Goal: Information Seeking & Learning: Understand process/instructions

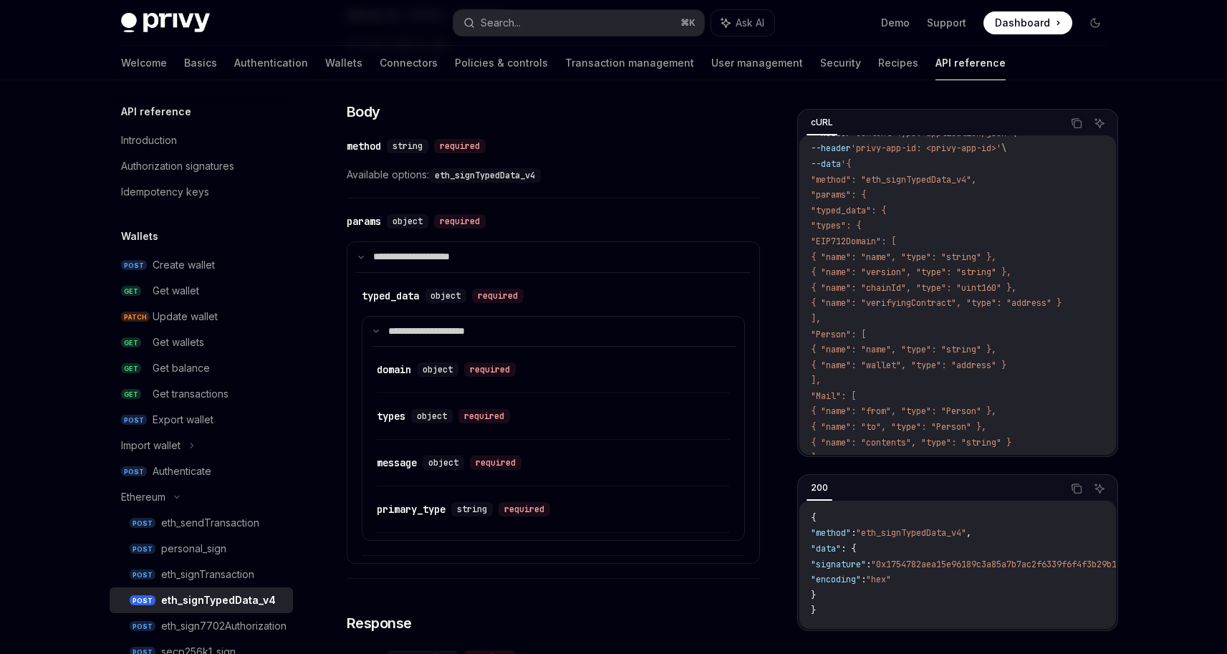
scroll to position [554, 0]
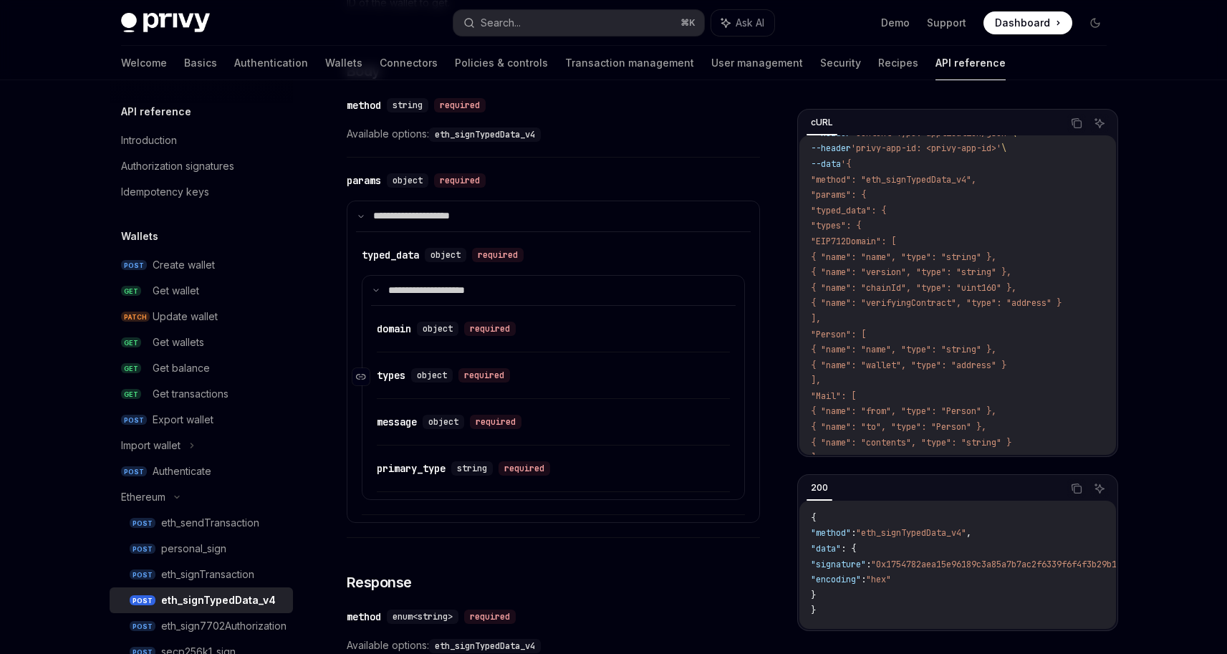
click at [416, 378] on div "object" at bounding box center [432, 375] width 42 height 14
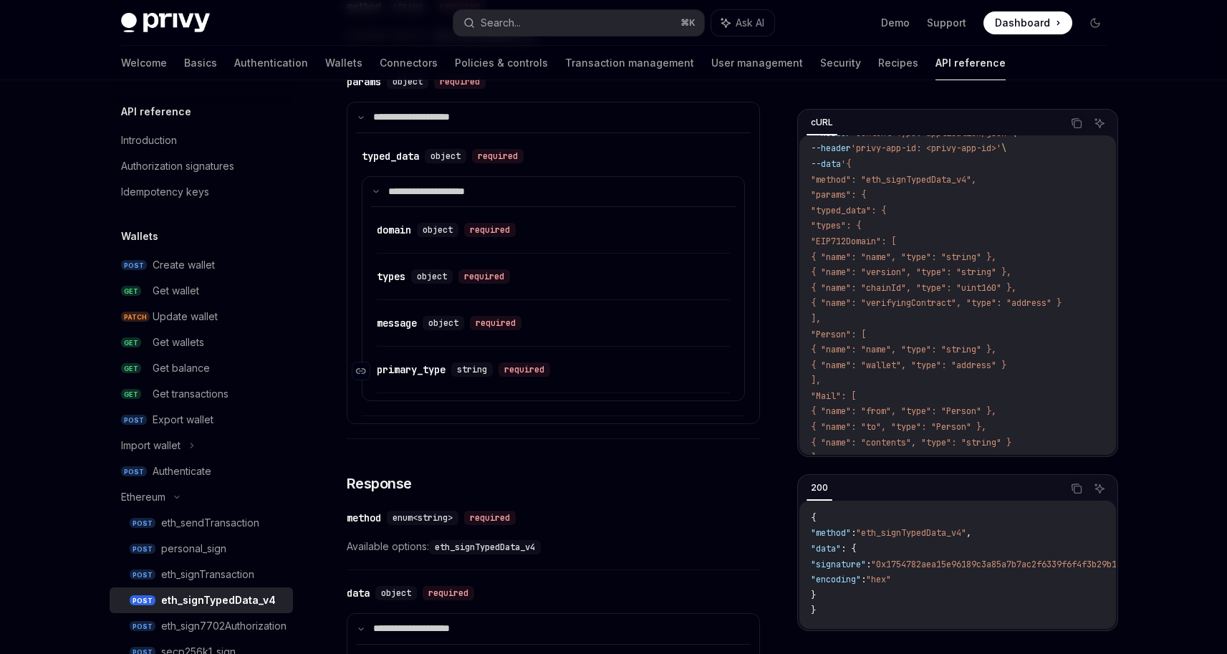
click at [425, 373] on div "primary_type" at bounding box center [411, 369] width 69 height 14
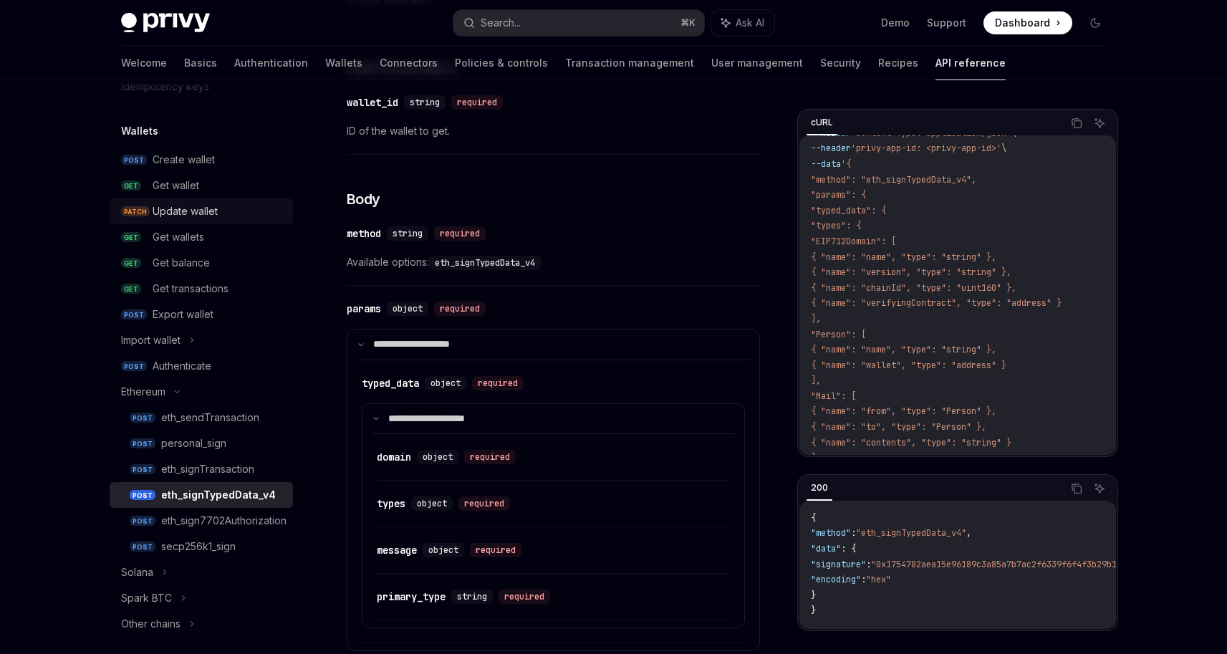
scroll to position [111, 0]
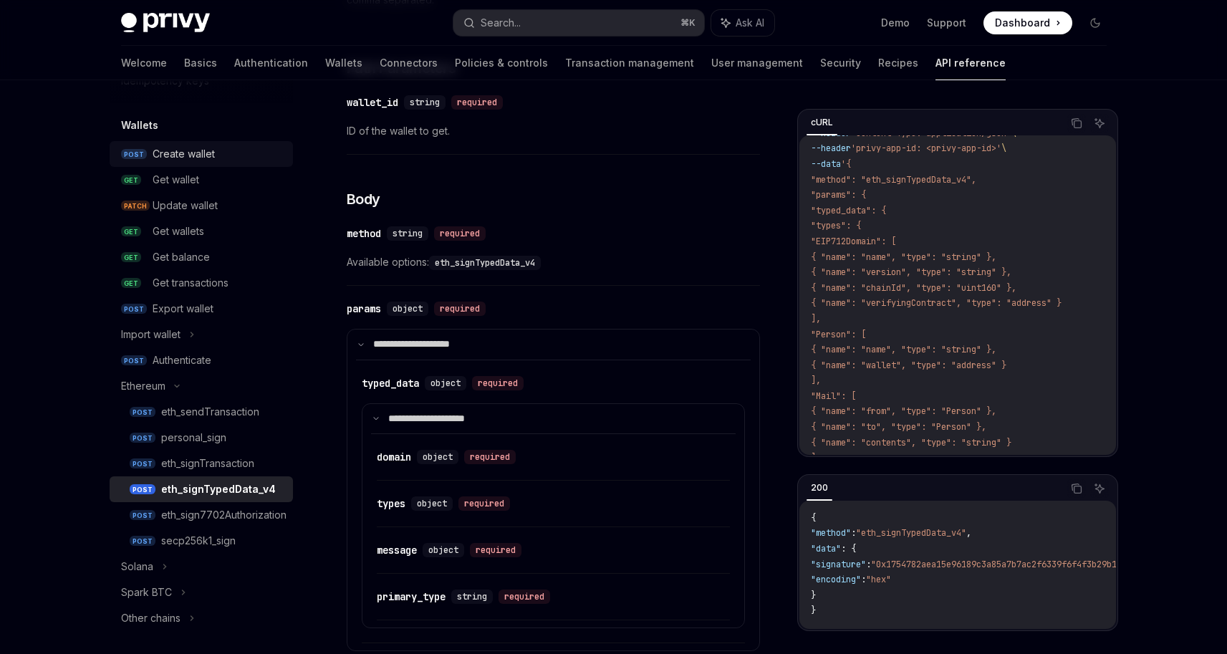
click at [203, 153] on div "Create wallet" at bounding box center [184, 153] width 62 height 17
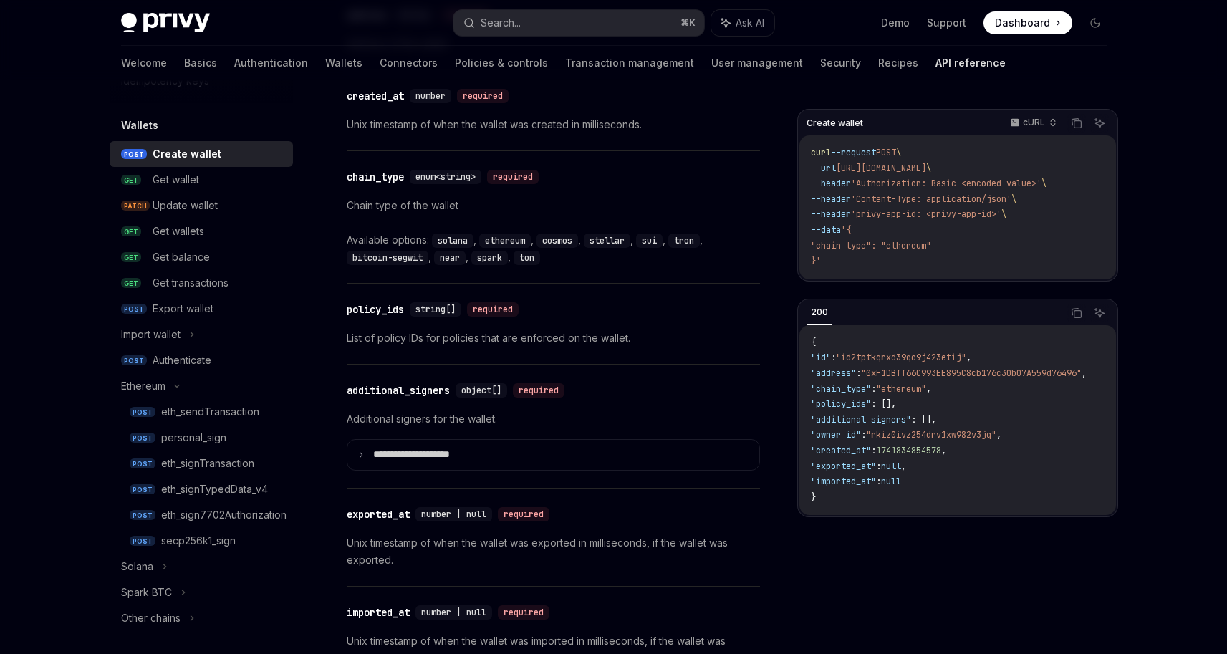
scroll to position [1350, 0]
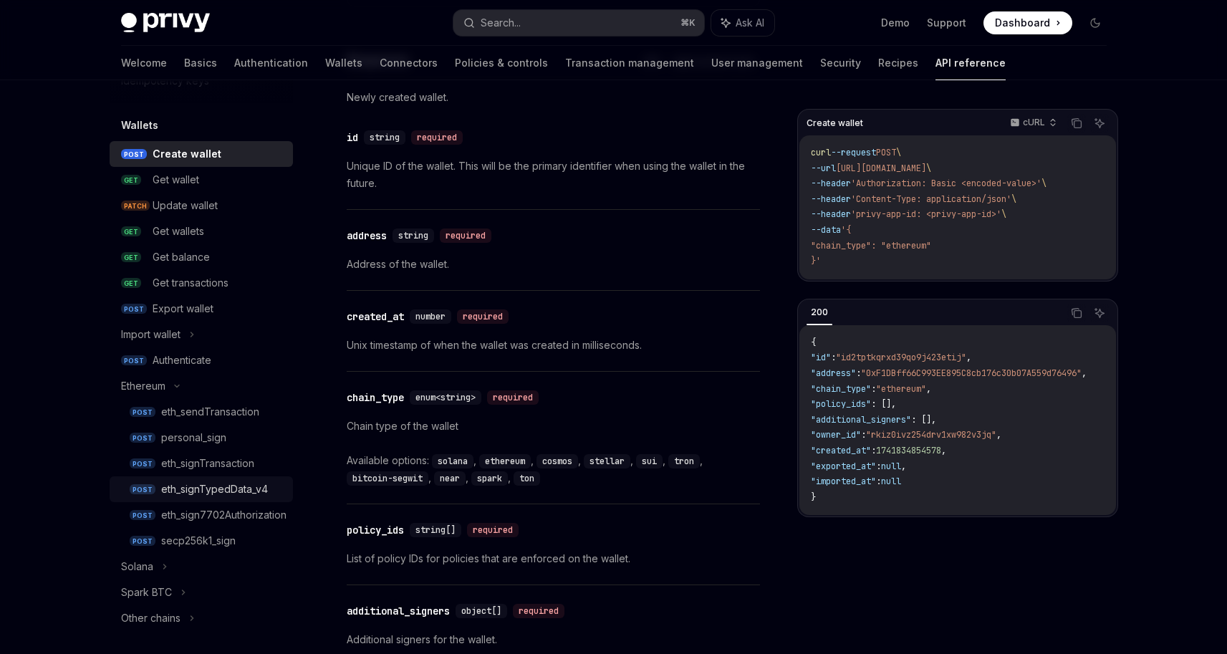
click at [248, 493] on div "eth_signTypedData_v4" at bounding box center [214, 488] width 107 height 17
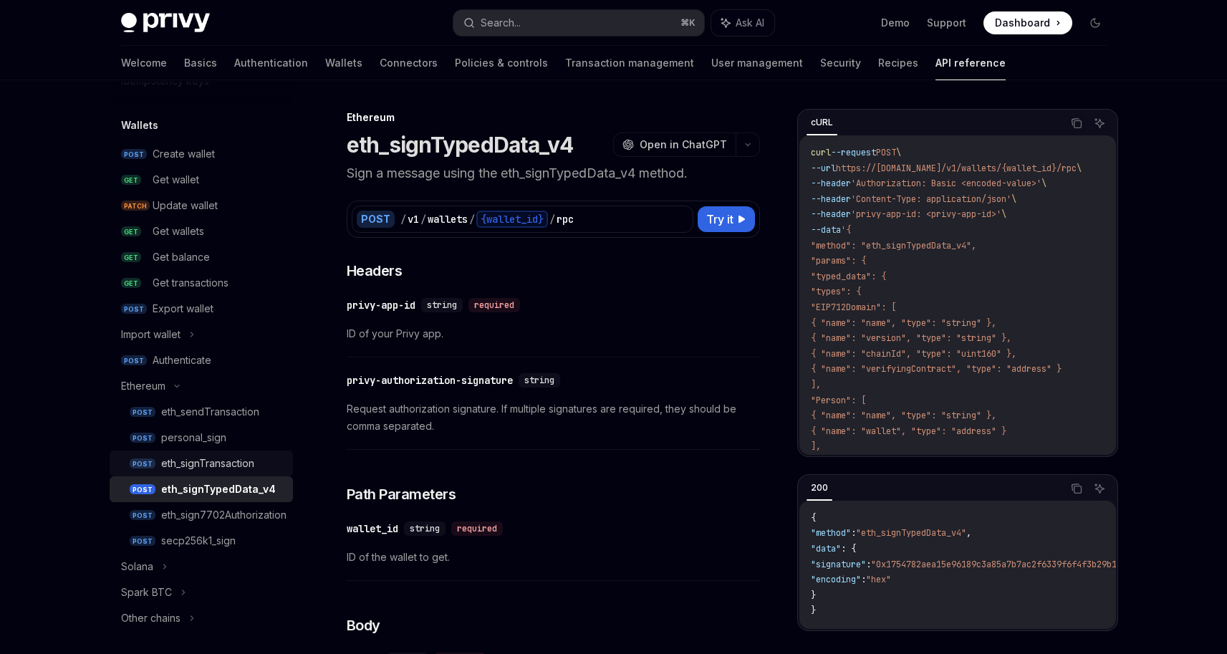
click at [230, 464] on div "eth_signTransaction" at bounding box center [207, 463] width 93 height 17
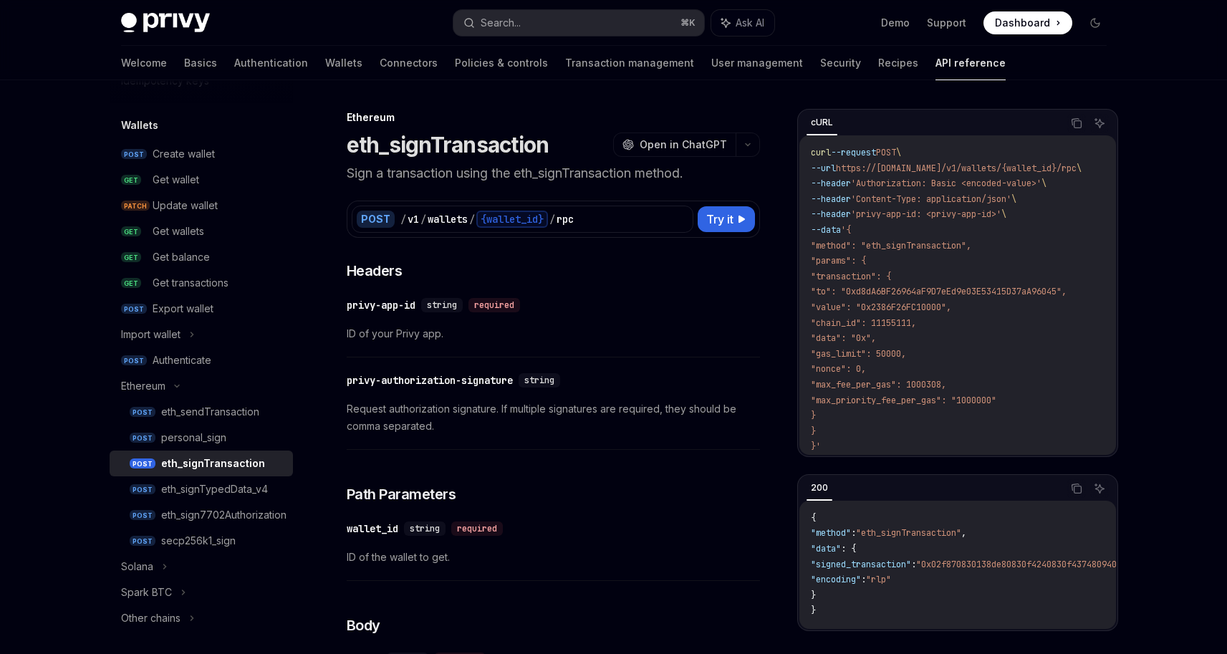
click at [254, 468] on div "eth_signTransaction" at bounding box center [213, 463] width 104 height 17
click at [260, 486] on div "eth_signTypedData_v4" at bounding box center [214, 488] width 107 height 17
click at [252, 467] on div "eth_signTransaction" at bounding box center [213, 463] width 104 height 17
click at [250, 478] on link "POST eth_signTypedData_v4" at bounding box center [201, 489] width 183 height 26
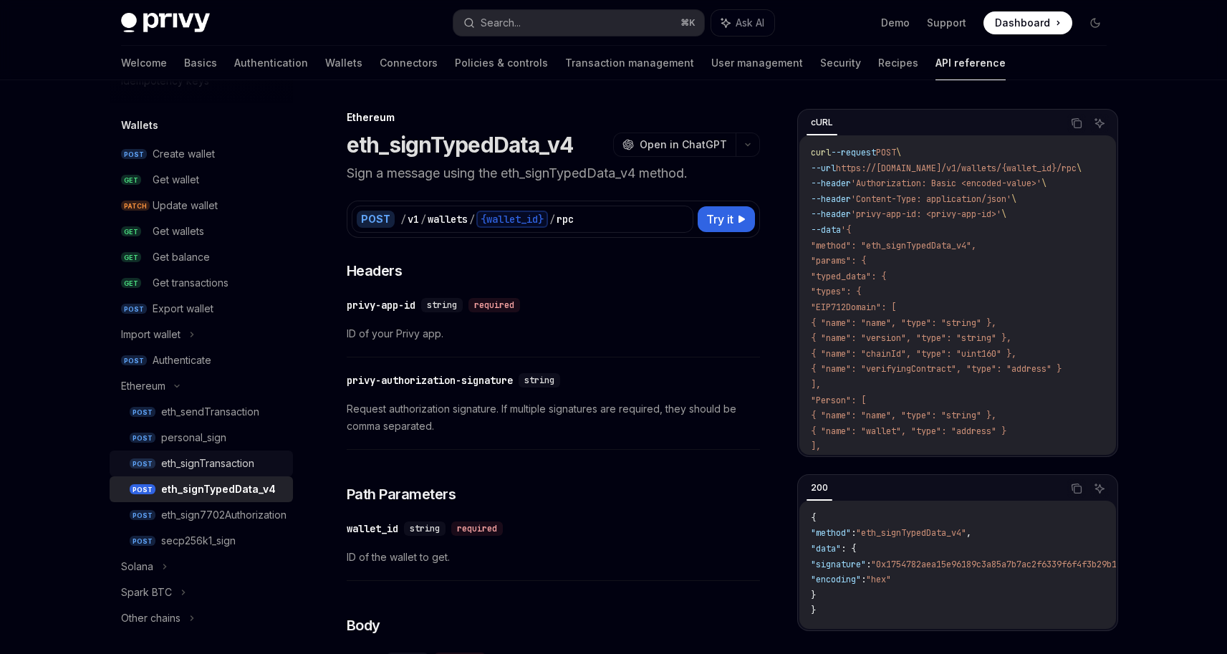
click at [249, 465] on div "eth_signTransaction" at bounding box center [207, 463] width 93 height 17
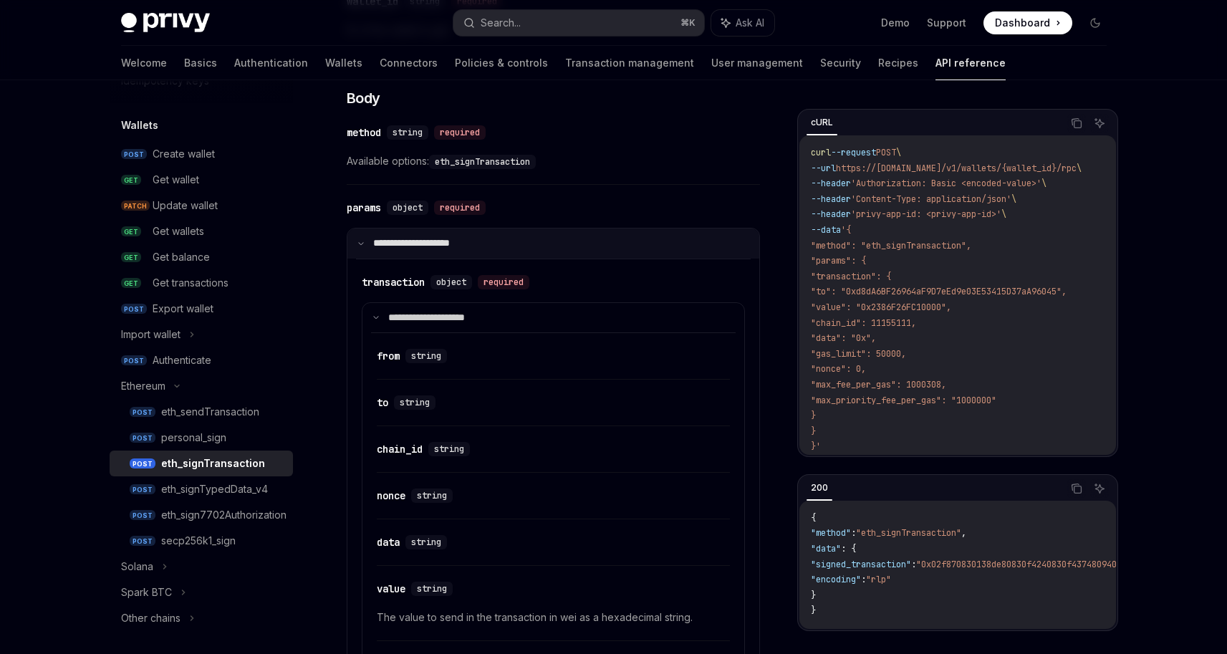
scroll to position [528, 0]
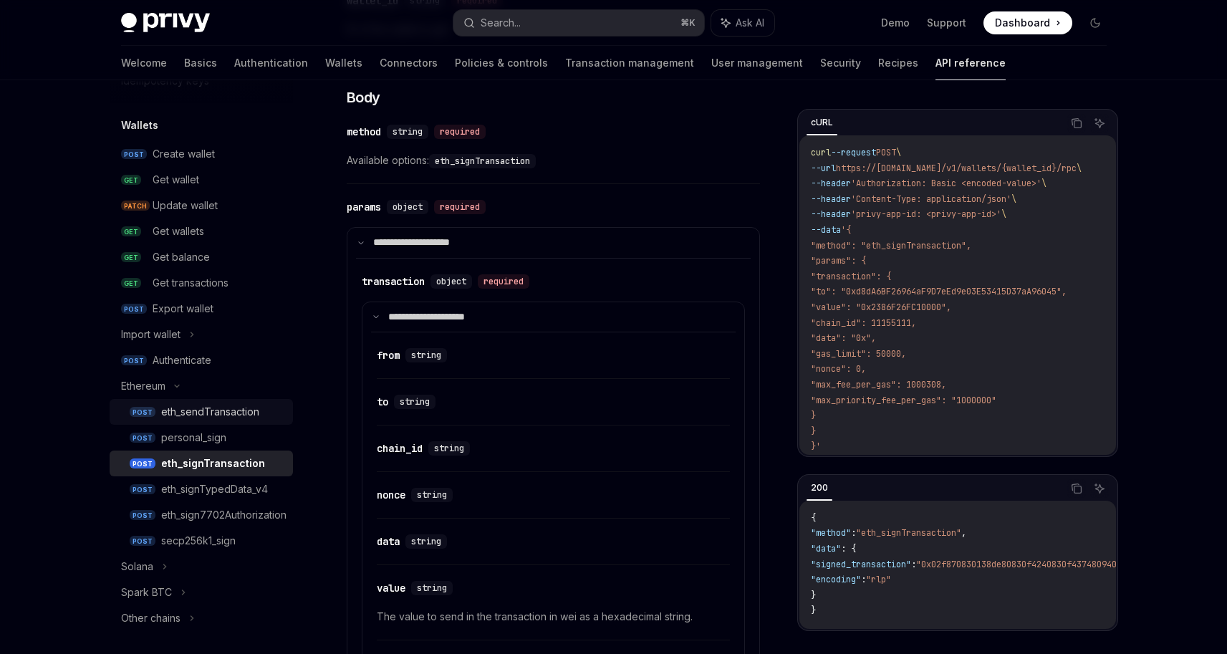
click at [245, 420] on link "POST eth_sendTransaction" at bounding box center [201, 412] width 183 height 26
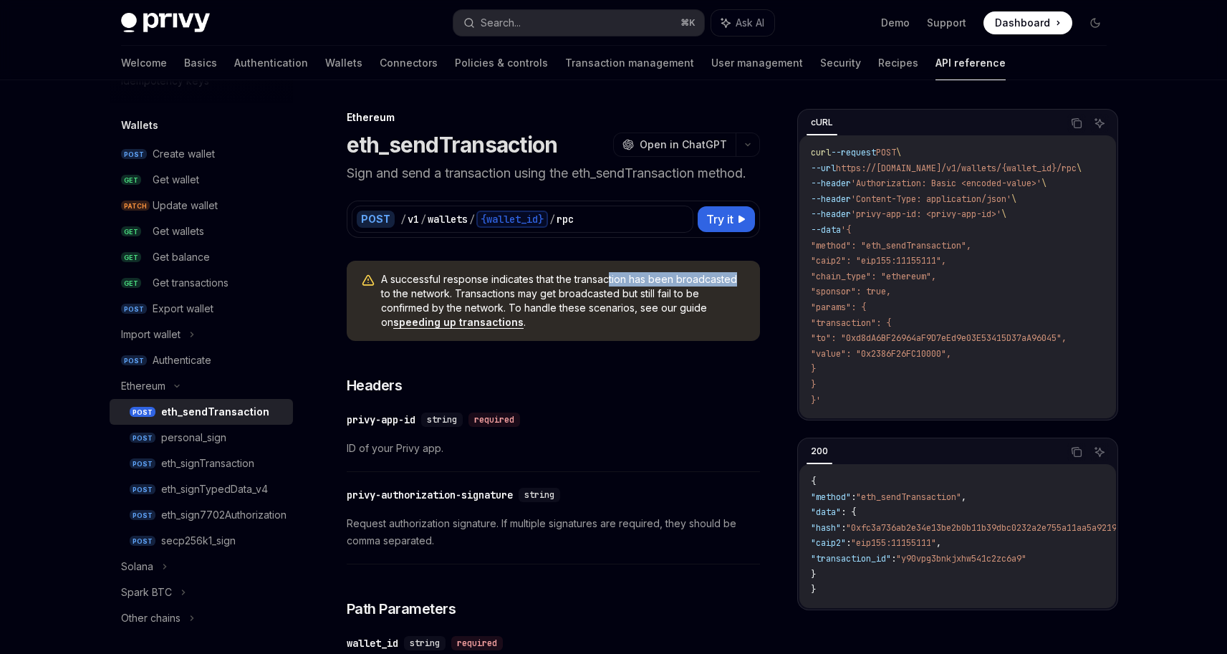
drag, startPoint x: 611, startPoint y: 283, endPoint x: 744, endPoint y: 285, distance: 133.2
click at [744, 285] on span "A successful response indicates that the transaction has been broadcasted to th…" at bounding box center [563, 300] width 364 height 57
drag, startPoint x: 739, startPoint y: 287, endPoint x: 390, endPoint y: 296, distance: 348.8
click at [390, 296] on span "A successful response indicates that the transaction has been broadcasted to th…" at bounding box center [563, 300] width 364 height 57
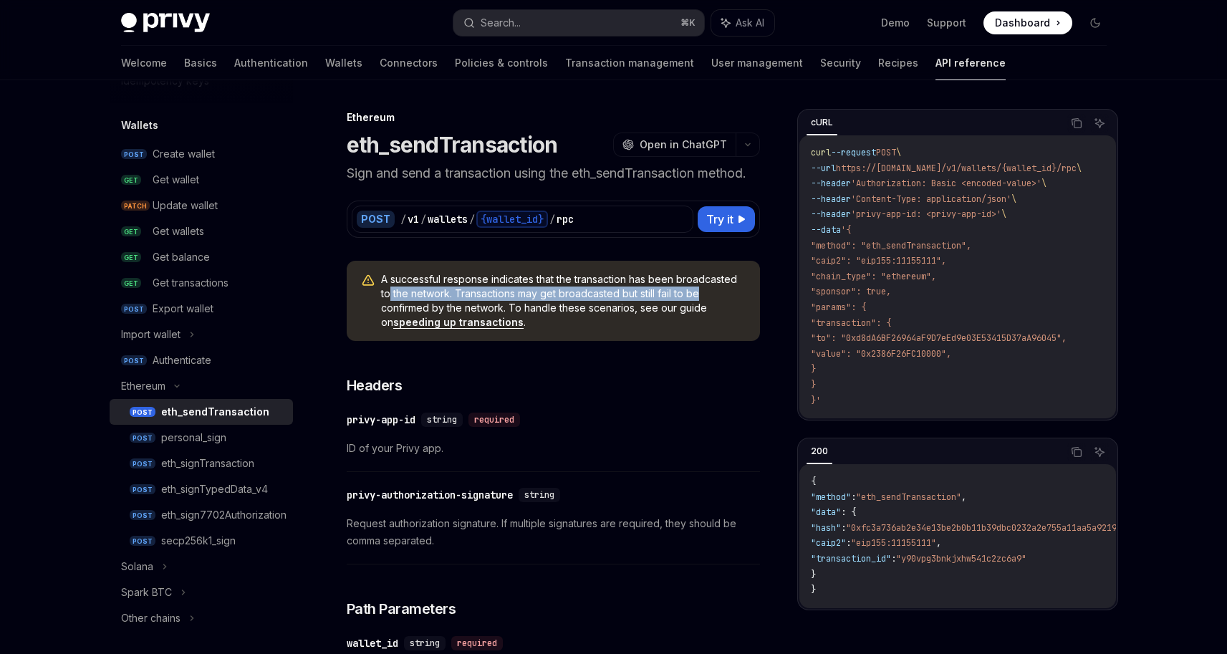
click at [390, 296] on span "A successful response indicates that the transaction has been broadcasted to th…" at bounding box center [563, 300] width 364 height 57
drag, startPoint x: 445, startPoint y: 301, endPoint x: 576, endPoint y: 324, distance: 133.1
click at [576, 324] on span "A successful response indicates that the transaction has been broadcasted to th…" at bounding box center [563, 300] width 364 height 57
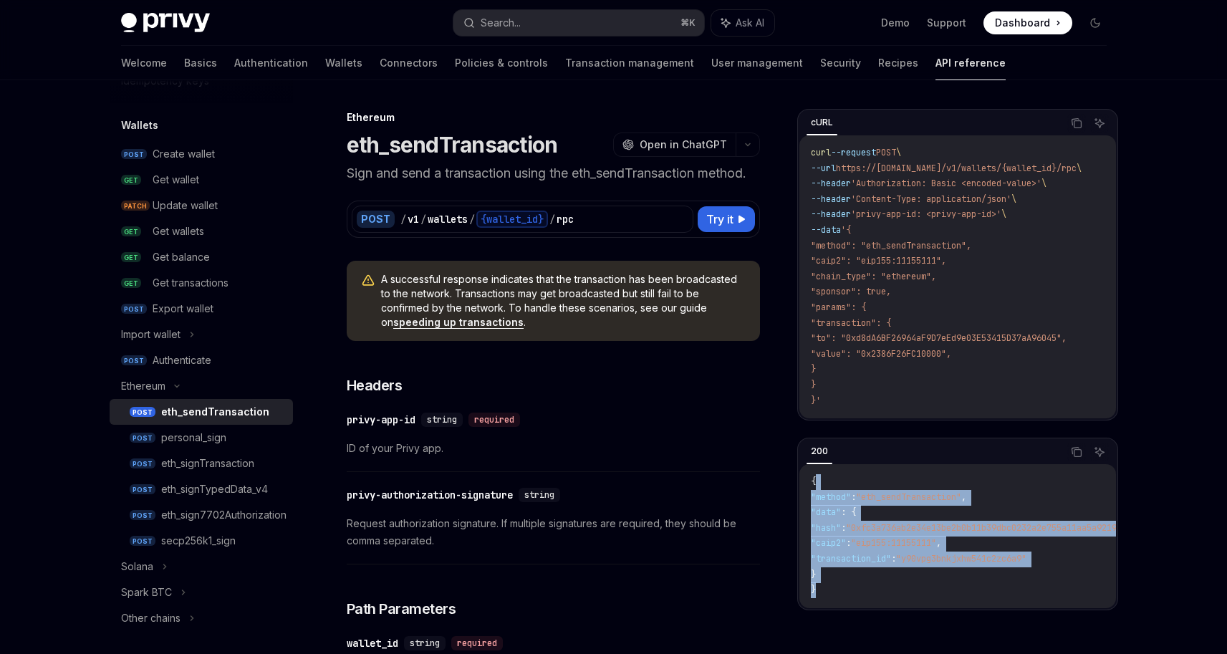
drag, startPoint x: 816, startPoint y: 483, endPoint x: 919, endPoint y: 596, distance: 154.1
click at [919, 596] on code "{ "method" : "eth_sendTransaction" , "data" : { "hash" : "0xfc3a736ab2e34e13be2…" at bounding box center [1018, 536] width 415 height 124
drag, startPoint x: 891, startPoint y: 556, endPoint x: 798, endPoint y: 473, distance: 124.2
click at [799, 473] on div "{ "method" : "eth_sendTransaction" , "data" : { "hash" : "0xfc3a736ab2e34e13be2…" at bounding box center [957, 536] width 316 height 144
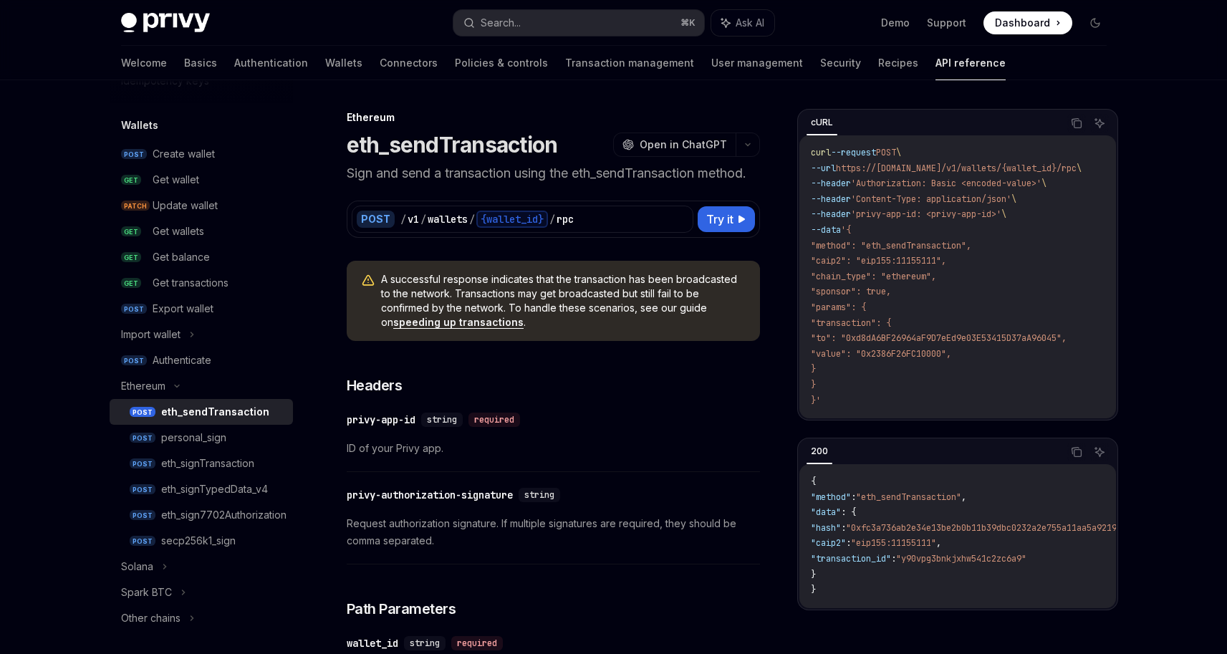
click at [809, 478] on div "{ "method" : "eth_sendTransaction" , "data" : { "hash" : "0xfc3a736ab2e34e13be2…" at bounding box center [957, 536] width 316 height 144
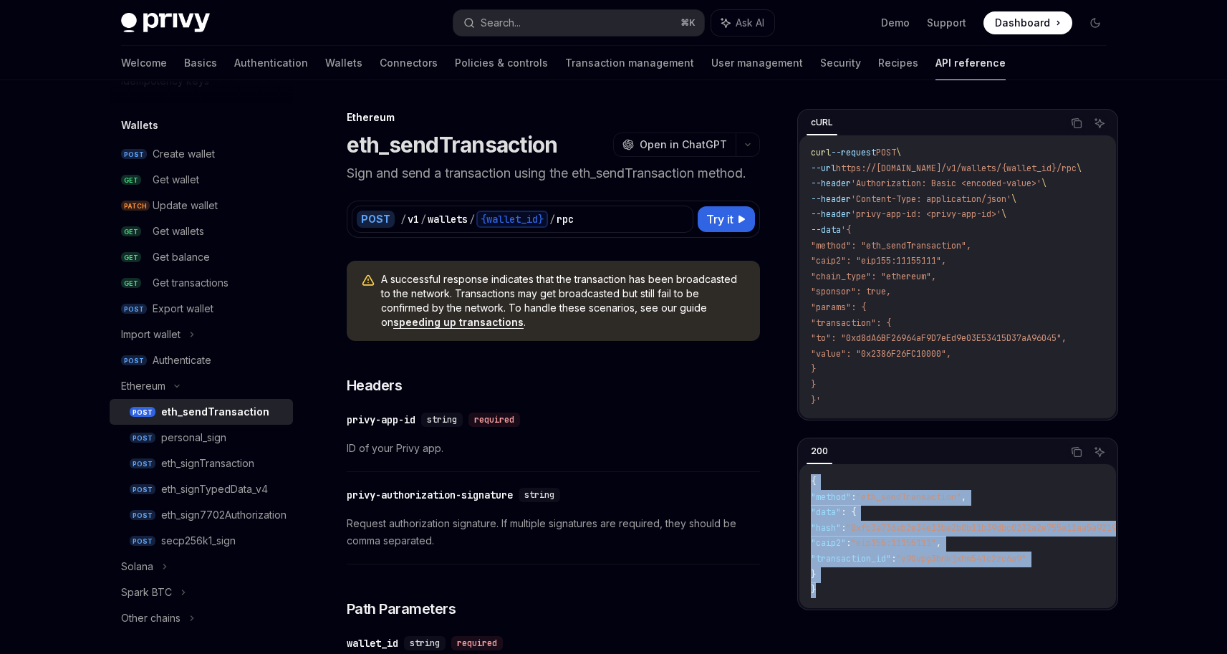
drag, startPoint x: 802, startPoint y: 470, endPoint x: 930, endPoint y: 588, distance: 173.8
click at [930, 588] on div "{ "method" : "eth_sendTransaction" , "data" : { "hash" : "0xfc3a736ab2e34e13be2…" at bounding box center [957, 536] width 316 height 144
click at [930, 588] on code "{ "method" : "eth_sendTransaction" , "data" : { "hash" : "0xfc3a736ab2e34e13be2…" at bounding box center [1018, 536] width 415 height 124
drag, startPoint x: 901, startPoint y: 568, endPoint x: 825, endPoint y: 490, distance: 108.9
click at [825, 490] on code "{ "method" : "eth_sendTransaction" , "data" : { "hash" : "0xfc3a736ab2e34e13be2…" at bounding box center [1018, 536] width 415 height 124
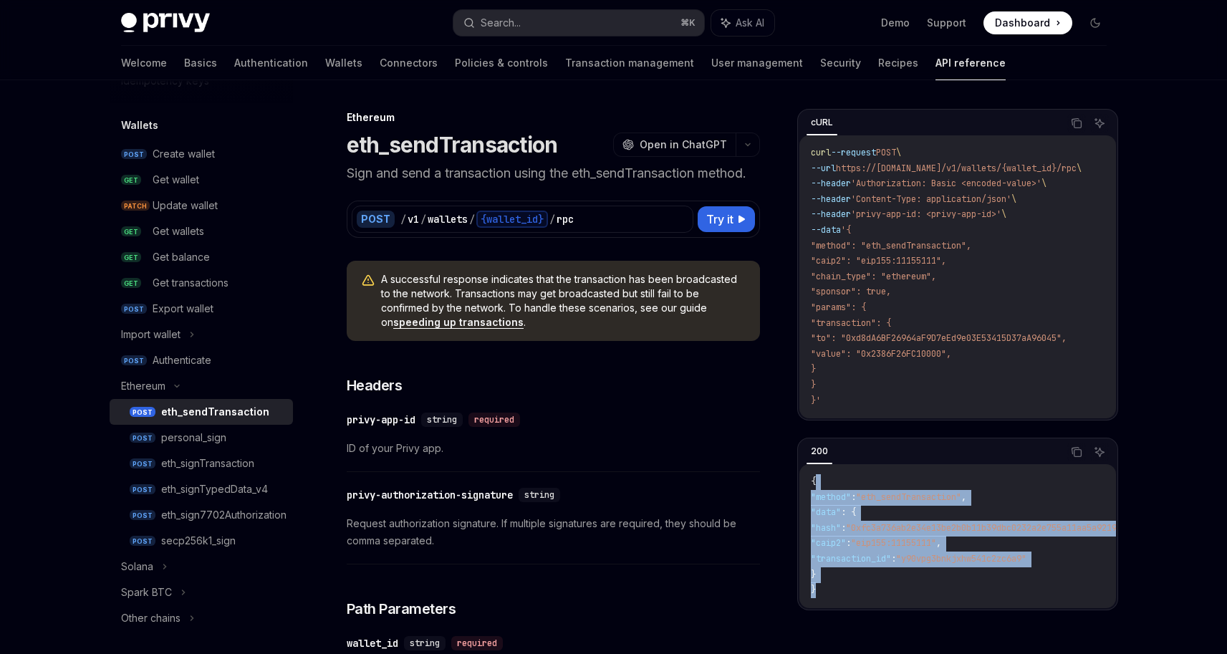
click at [825, 490] on code "{ "method" : "eth_sendTransaction" , "data" : { "hash" : "0xfc3a736ab2e34e13be2…" at bounding box center [1018, 536] width 415 height 124
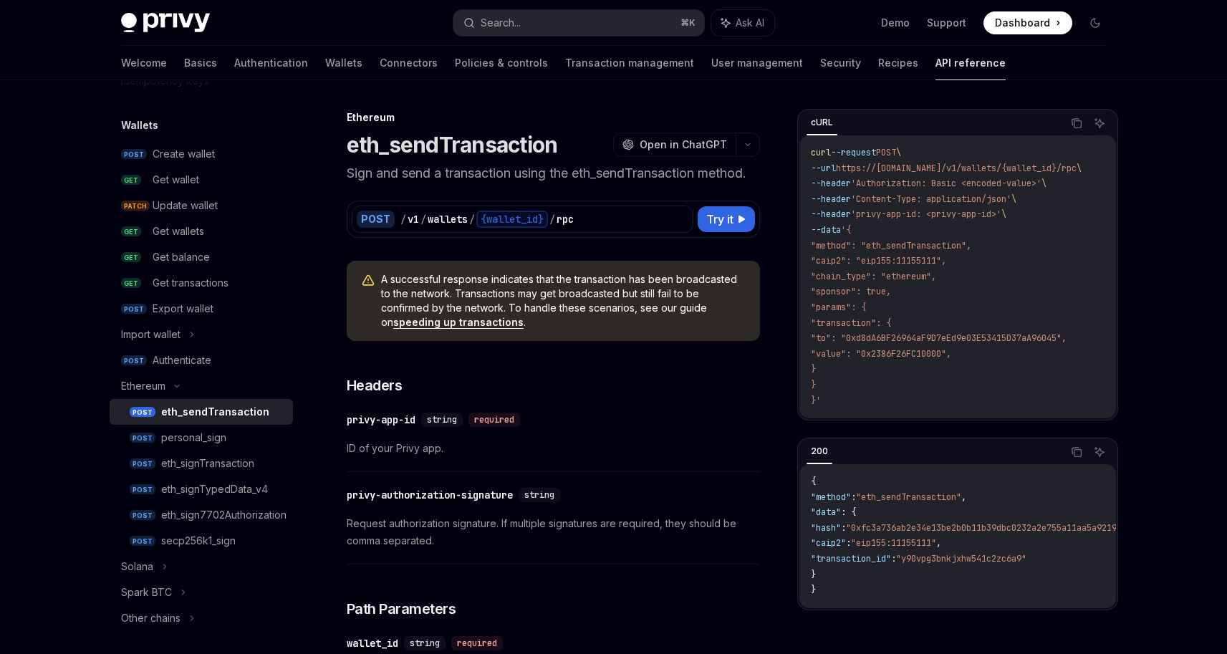
drag, startPoint x: 800, startPoint y: 233, endPoint x: 1001, endPoint y: 361, distance: 238.2
click at [1001, 361] on div "curl --request POST \ --url https://[DOMAIN_NAME]/v1/wallets/{wallet_id}/rpc \ …" at bounding box center [957, 276] width 316 height 283
click at [1001, 361] on code "curl --request POST \ --url https://[DOMAIN_NAME]/v1/wallets/{wallet_id}/rpc \ …" at bounding box center [963, 276] width 305 height 263
click at [1013, 371] on code "curl --request POST \ --url https://[DOMAIN_NAME]/v1/wallets/{wallet_id}/rpc \ …" at bounding box center [963, 276] width 305 height 263
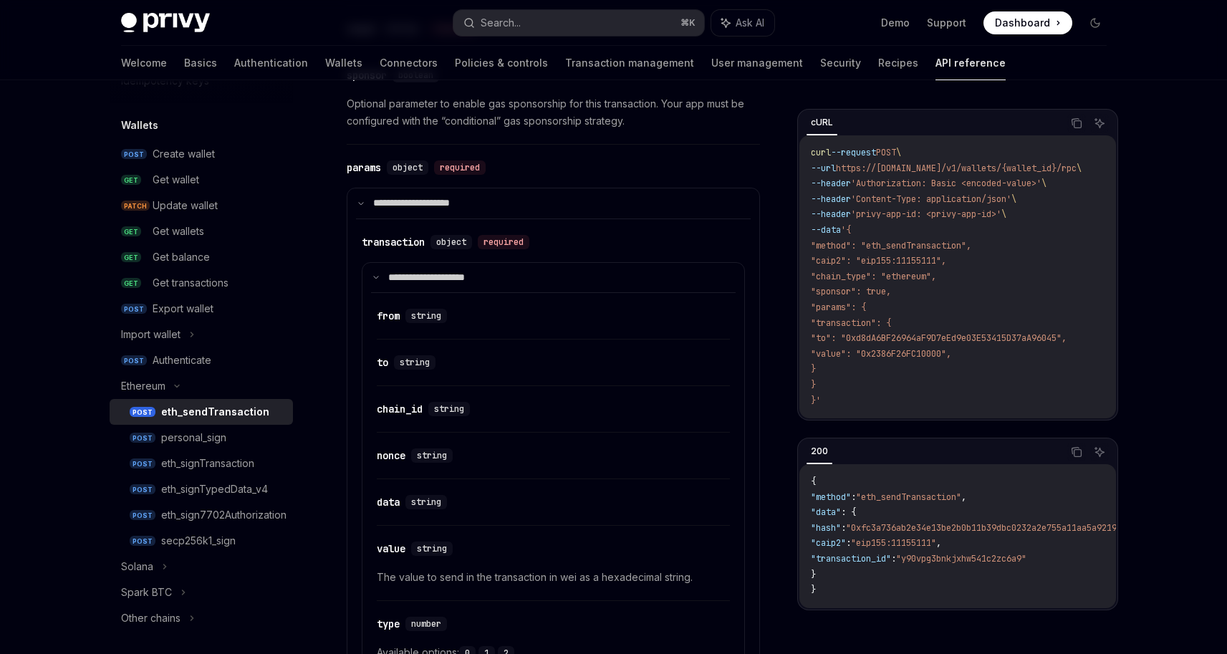
scroll to position [818, 0]
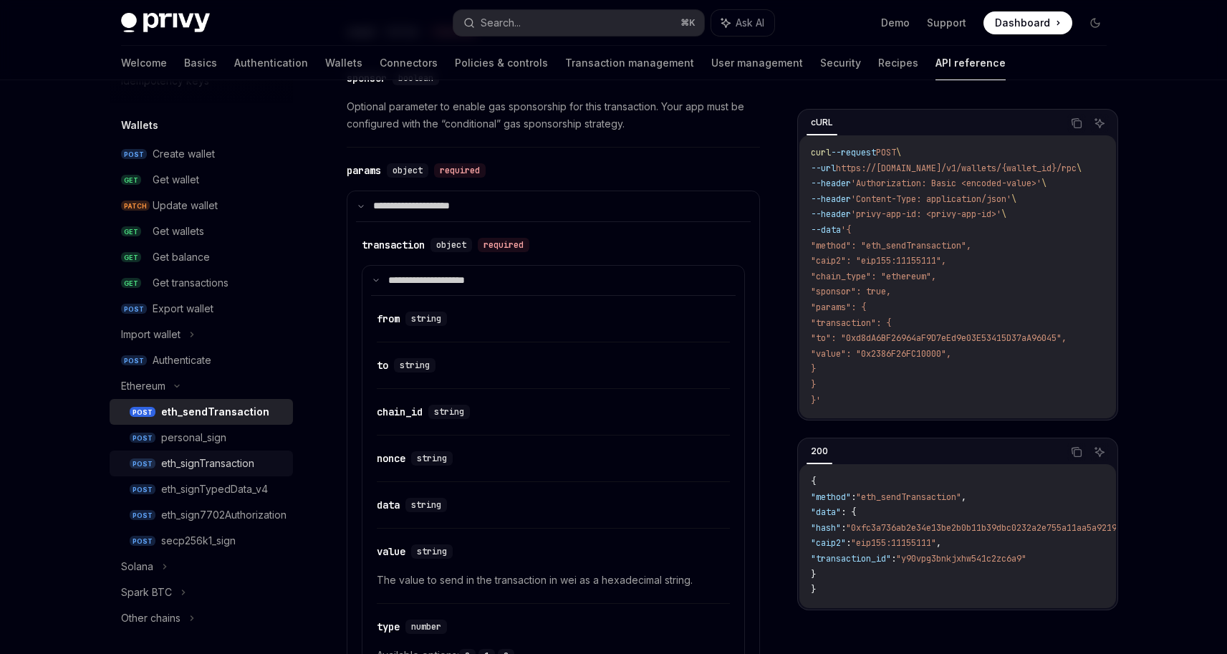
click at [271, 460] on div "eth_signTransaction" at bounding box center [222, 463] width 123 height 17
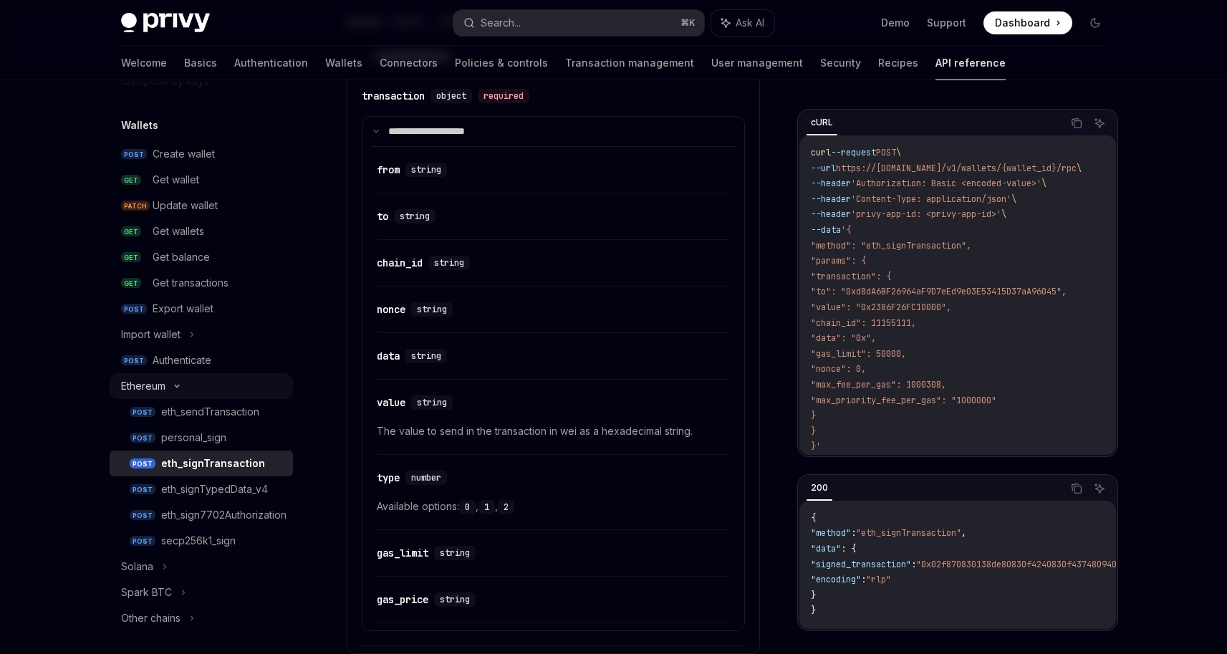
scroll to position [627, 0]
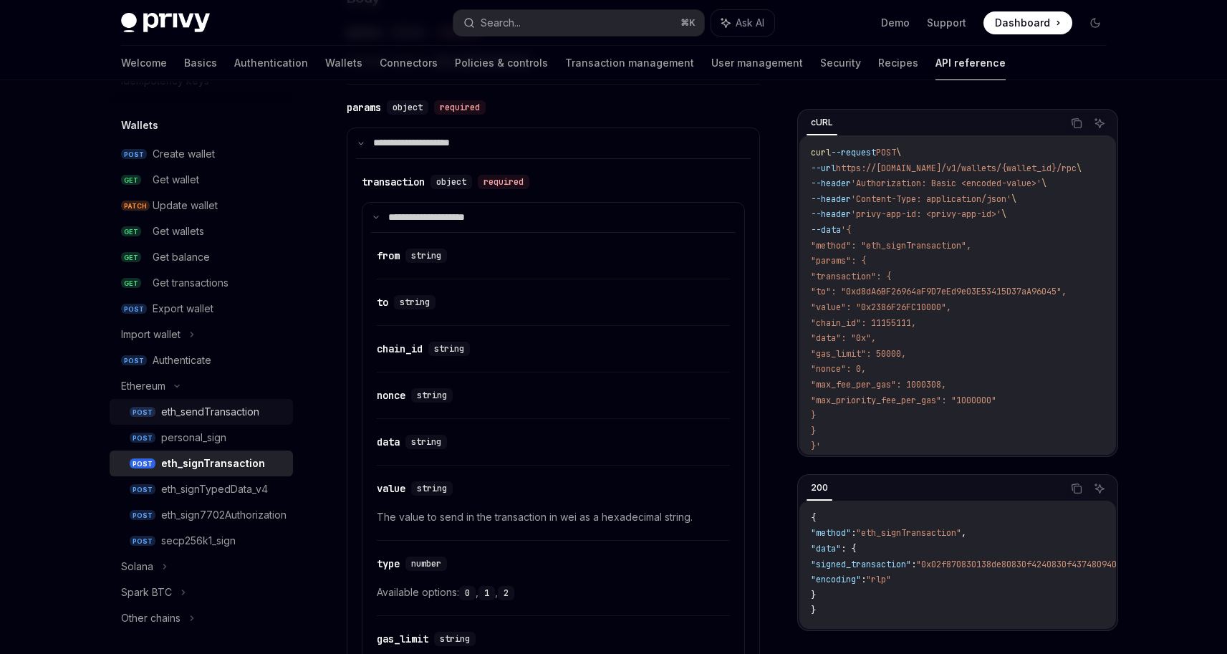
click at [203, 407] on div "eth_sendTransaction" at bounding box center [210, 411] width 98 height 17
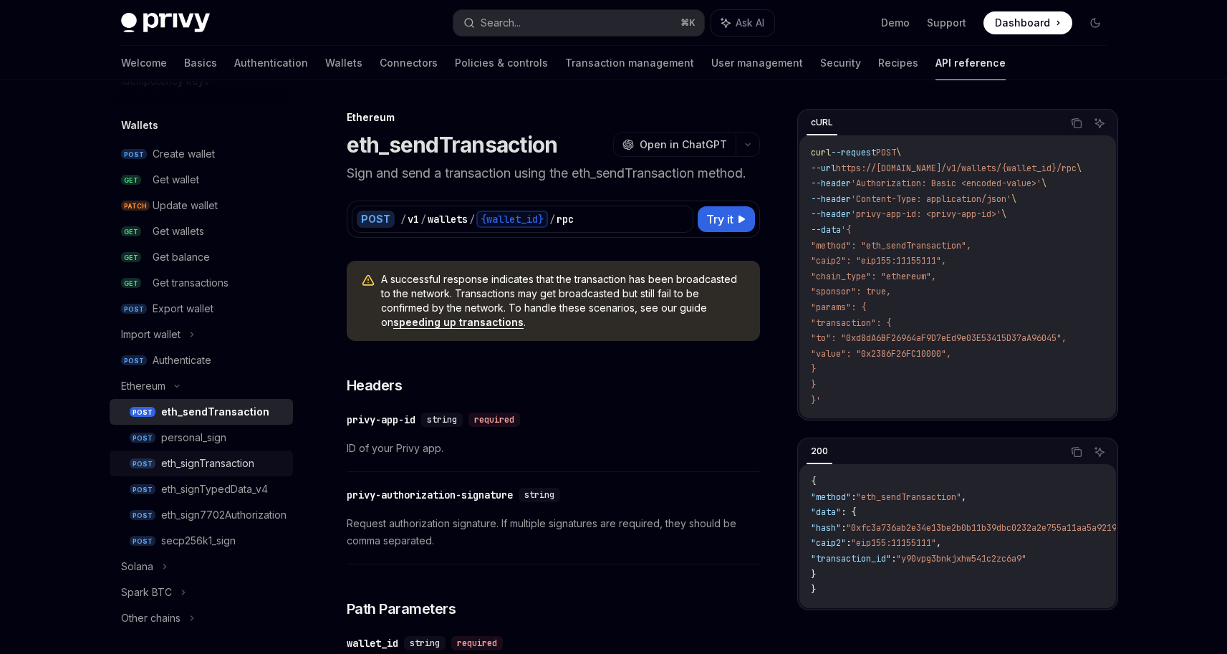
click at [232, 453] on link "POST eth_signTransaction" at bounding box center [201, 463] width 183 height 26
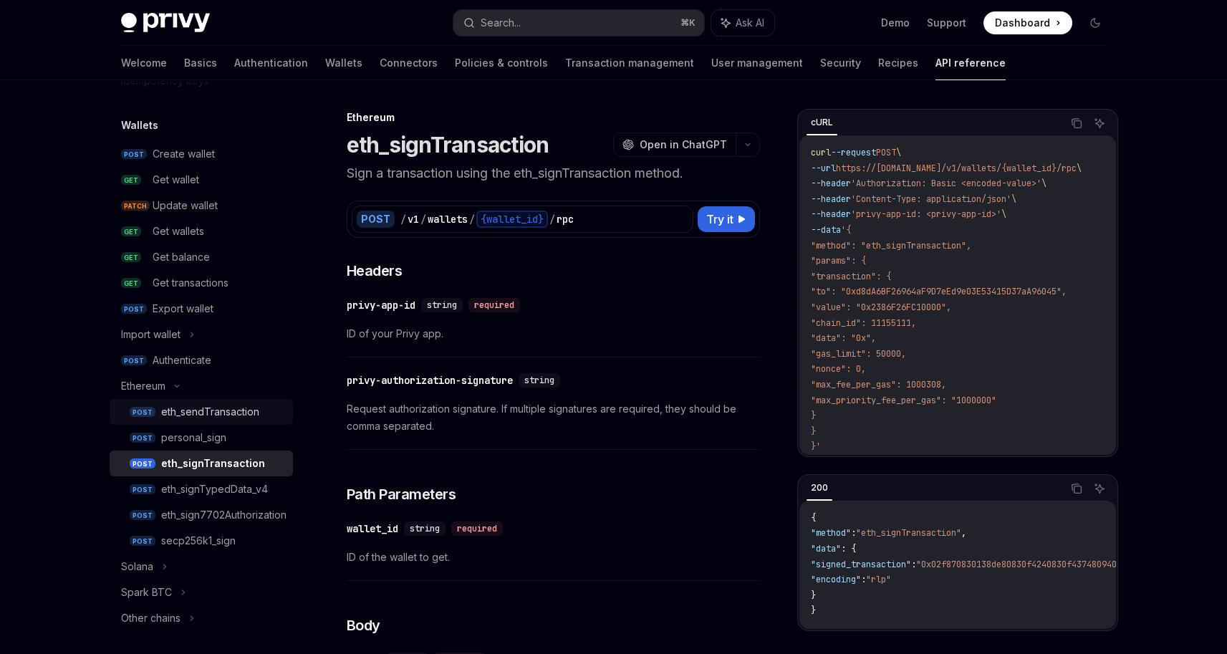
click at [228, 404] on div "eth_sendTransaction" at bounding box center [210, 411] width 98 height 17
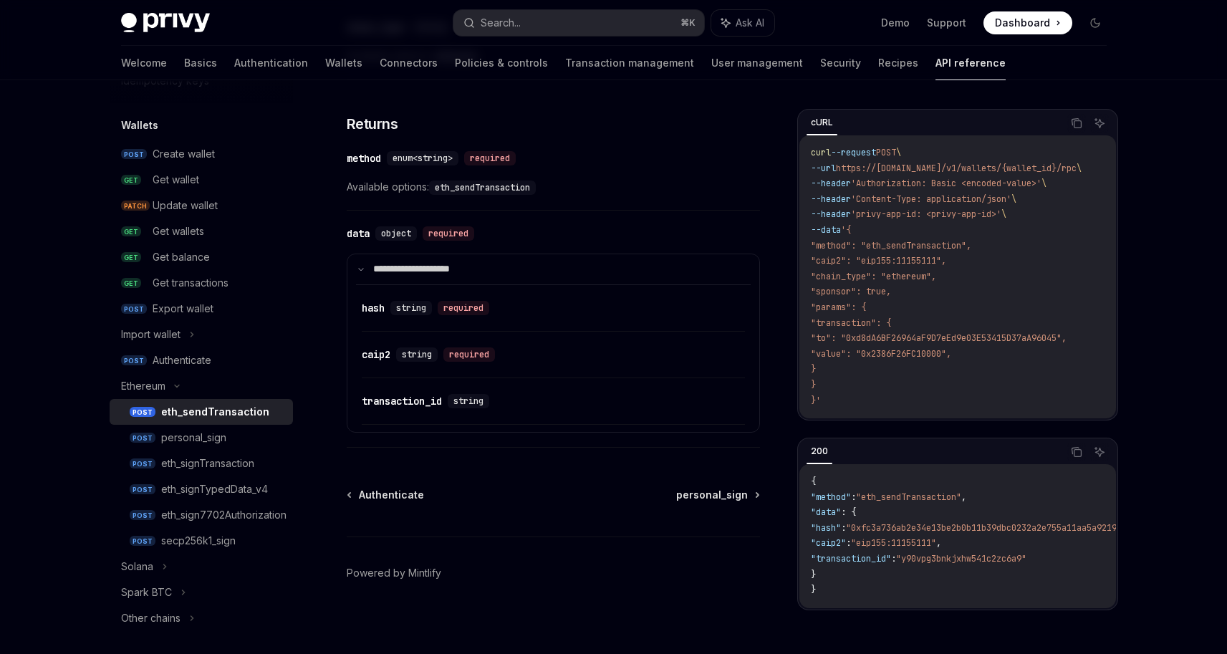
scroll to position [1683, 0]
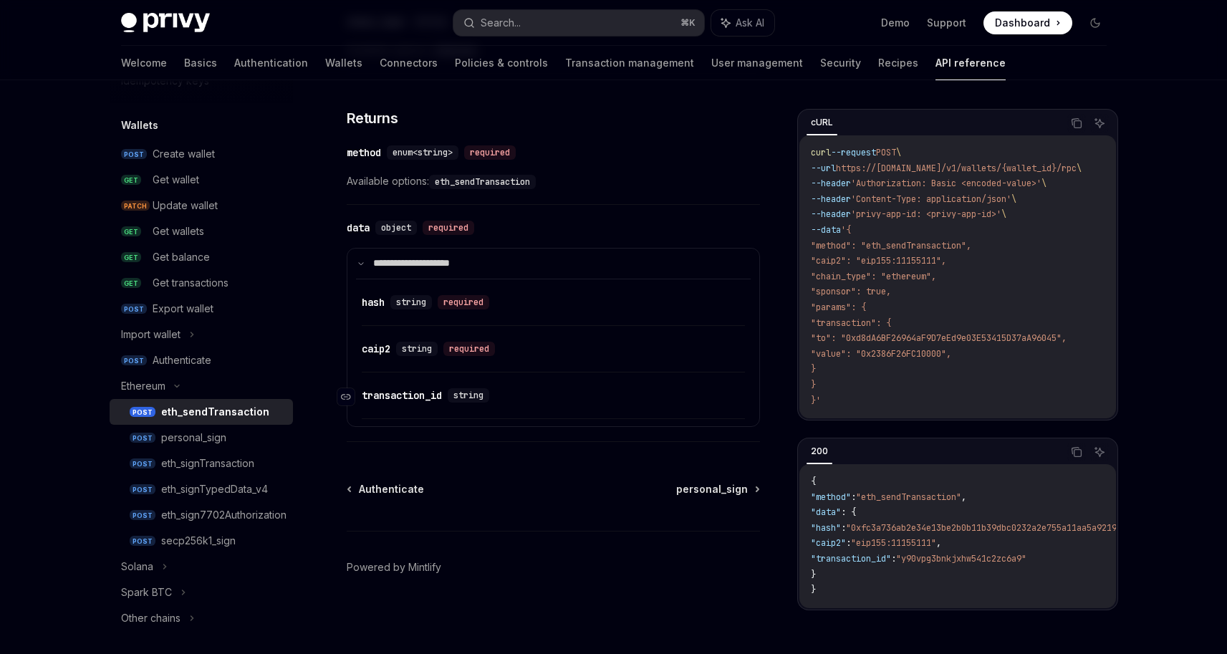
click at [422, 390] on div "transaction_id" at bounding box center [402, 395] width 80 height 14
click at [390, 342] on div "caip2" at bounding box center [376, 349] width 29 height 14
click at [424, 306] on span "string" at bounding box center [411, 301] width 30 height 11
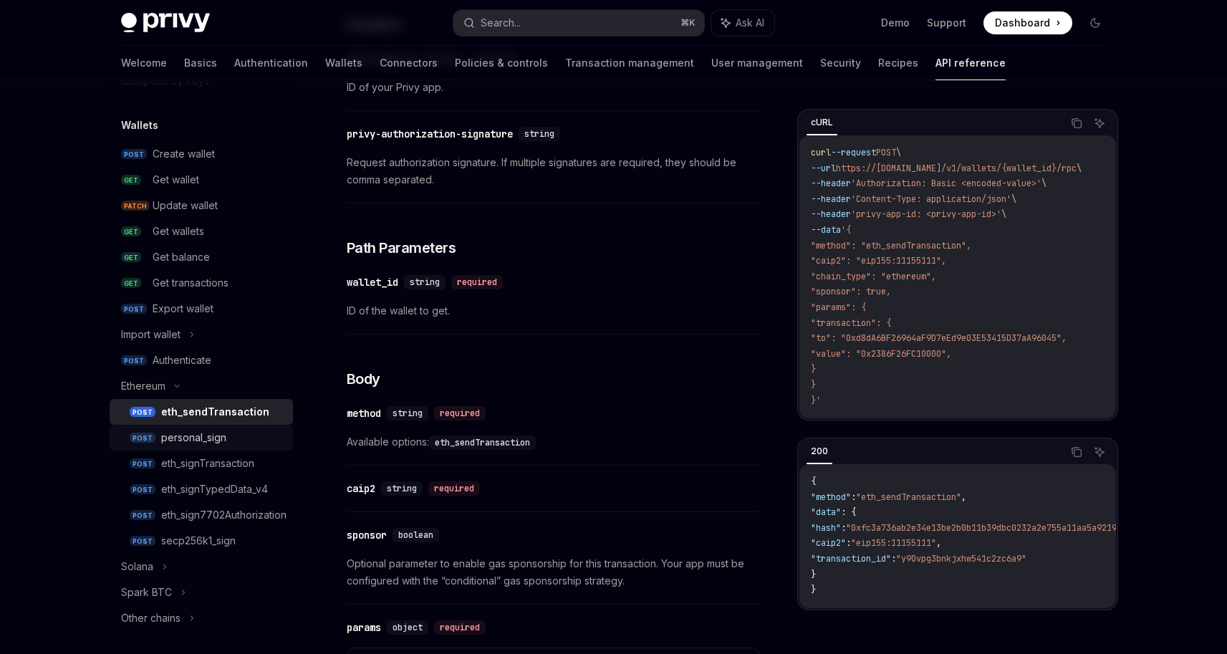
scroll to position [333, 0]
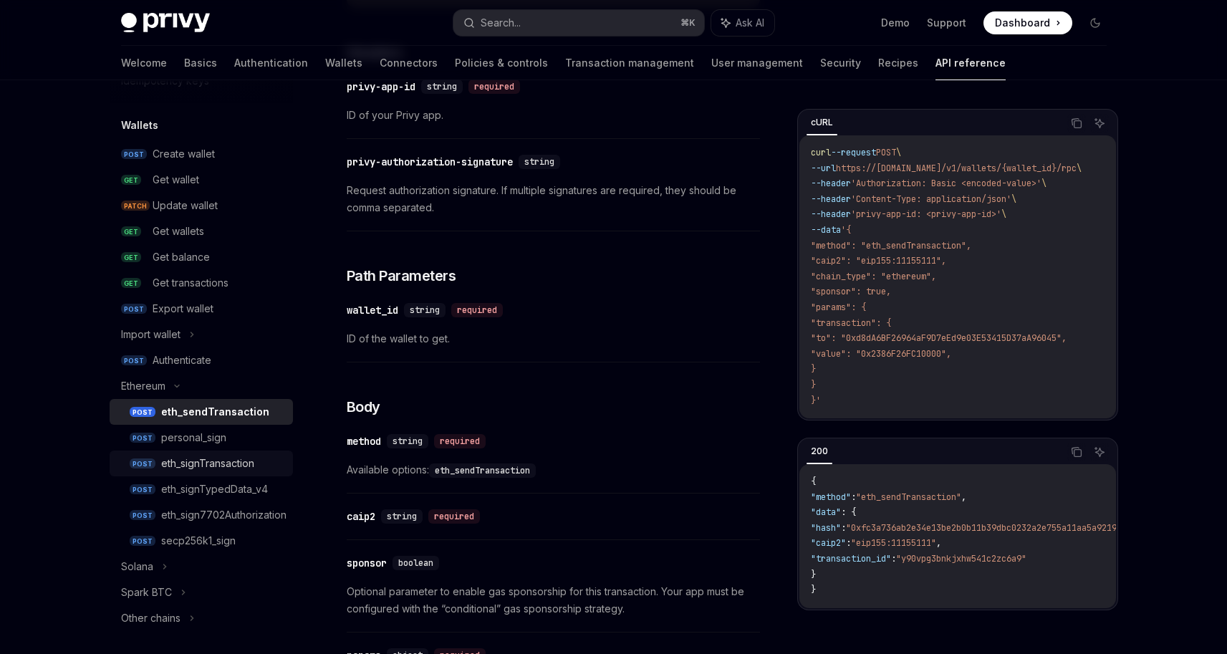
click at [263, 468] on div "eth_signTransaction" at bounding box center [222, 463] width 123 height 17
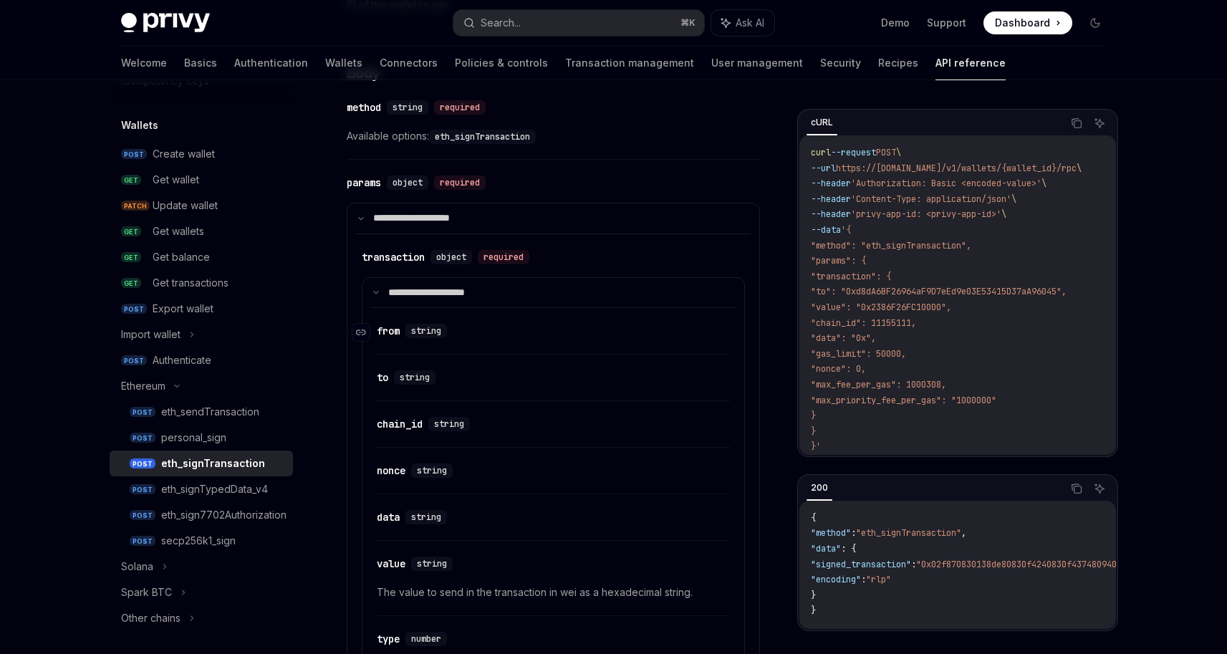
scroll to position [502, 0]
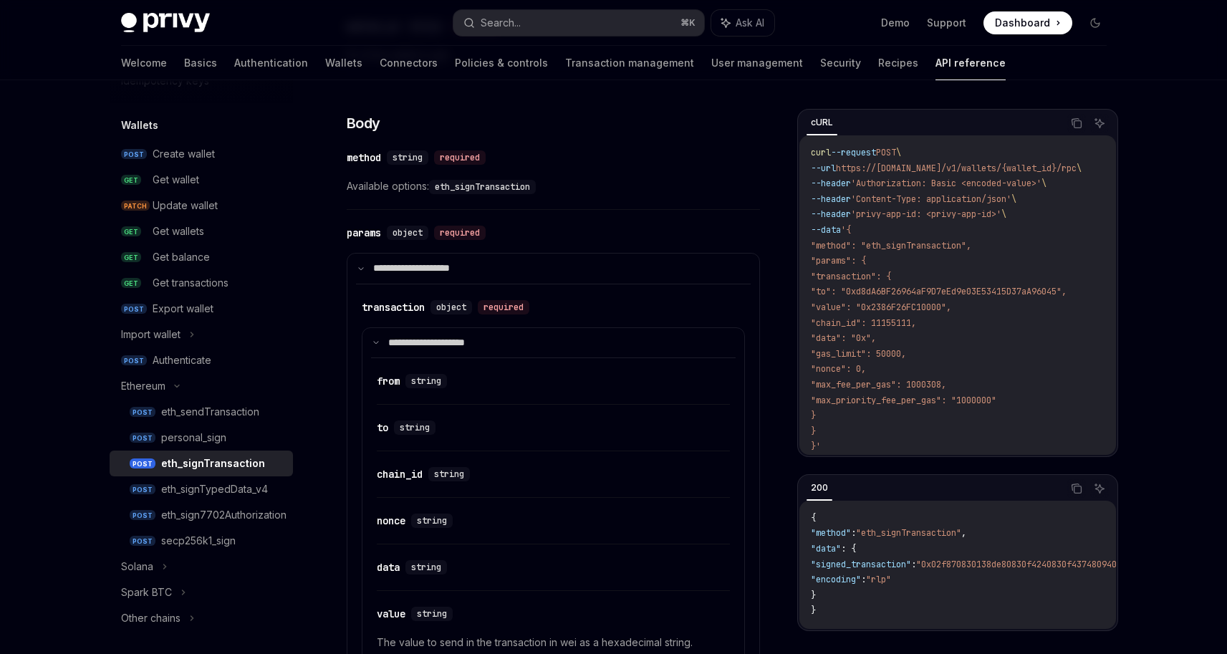
drag, startPoint x: 851, startPoint y: 384, endPoint x: 1058, endPoint y: 402, distance: 208.5
click at [1058, 402] on code "curl --request POST \ --url https://[DOMAIN_NAME]/v1/wallets/{wallet_id}/rpc \ …" at bounding box center [963, 299] width 305 height 309
drag, startPoint x: 997, startPoint y: 402, endPoint x: 823, endPoint y: 153, distance: 303.7
click at [823, 153] on code "curl --request POST \ --url https://[DOMAIN_NAME]/v1/wallets/{wallet_id}/rpc \ …" at bounding box center [963, 299] width 305 height 309
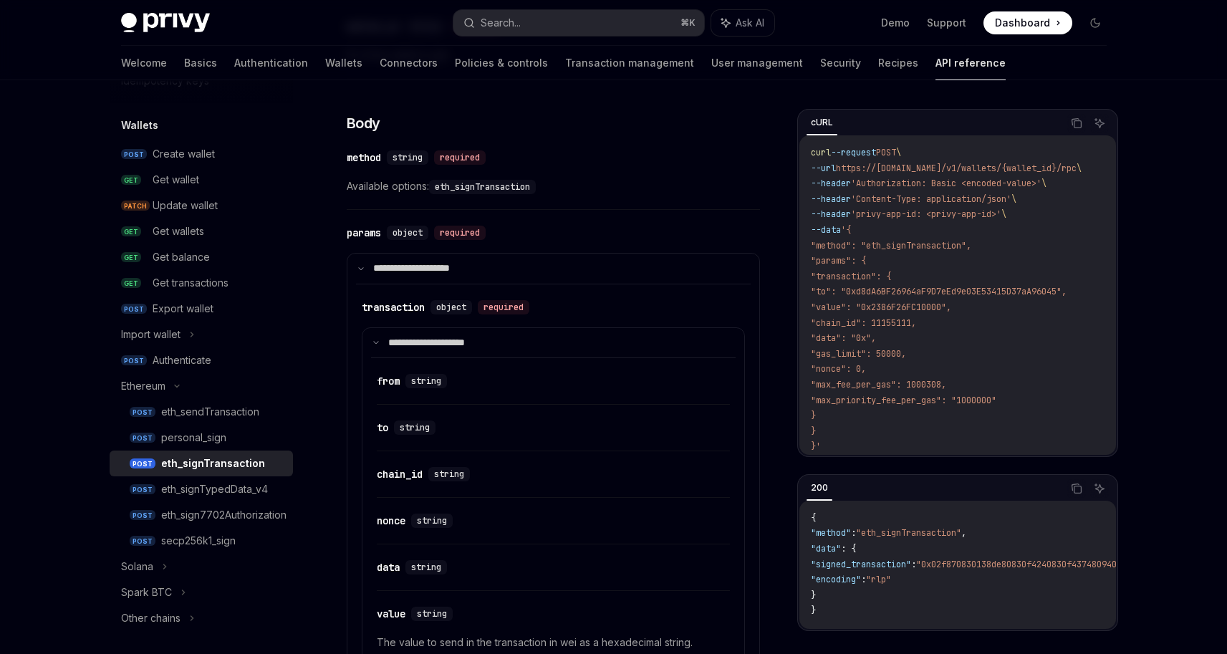
click at [823, 153] on span "curl" at bounding box center [821, 152] width 20 height 11
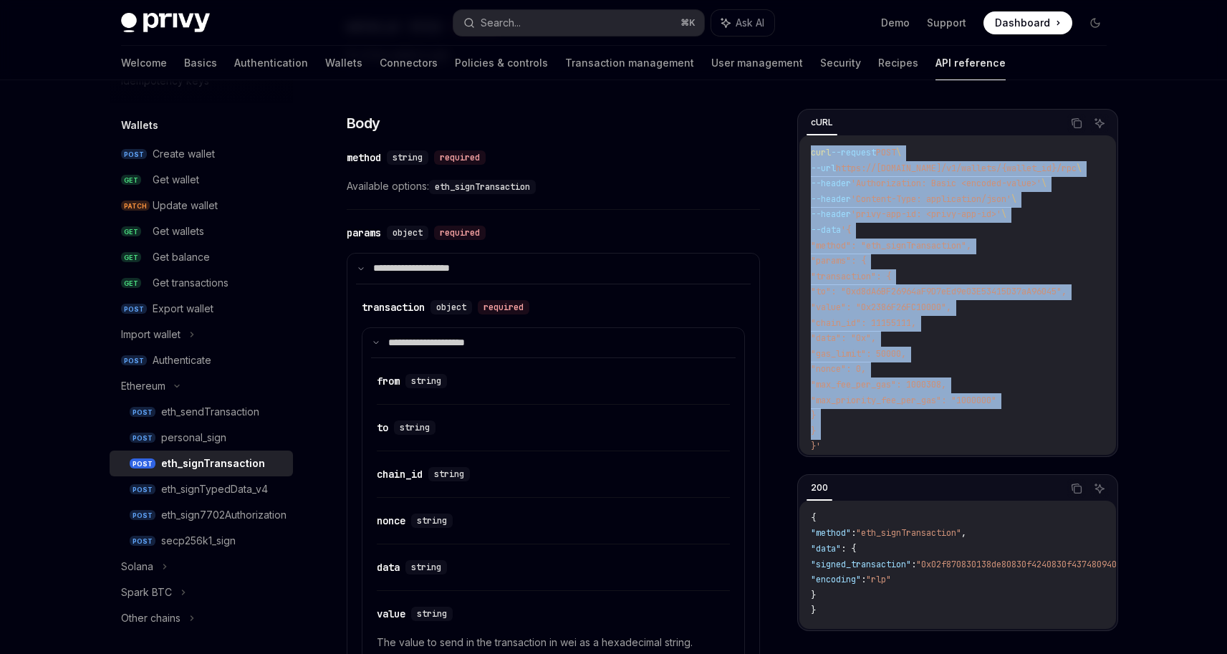
drag, startPoint x: 823, startPoint y: 153, endPoint x: 972, endPoint y: 433, distance: 317.5
click at [972, 433] on code "curl --request POST \ --url https://[DOMAIN_NAME]/v1/wallets/{wallet_id}/rpc \ …" at bounding box center [963, 299] width 305 height 309
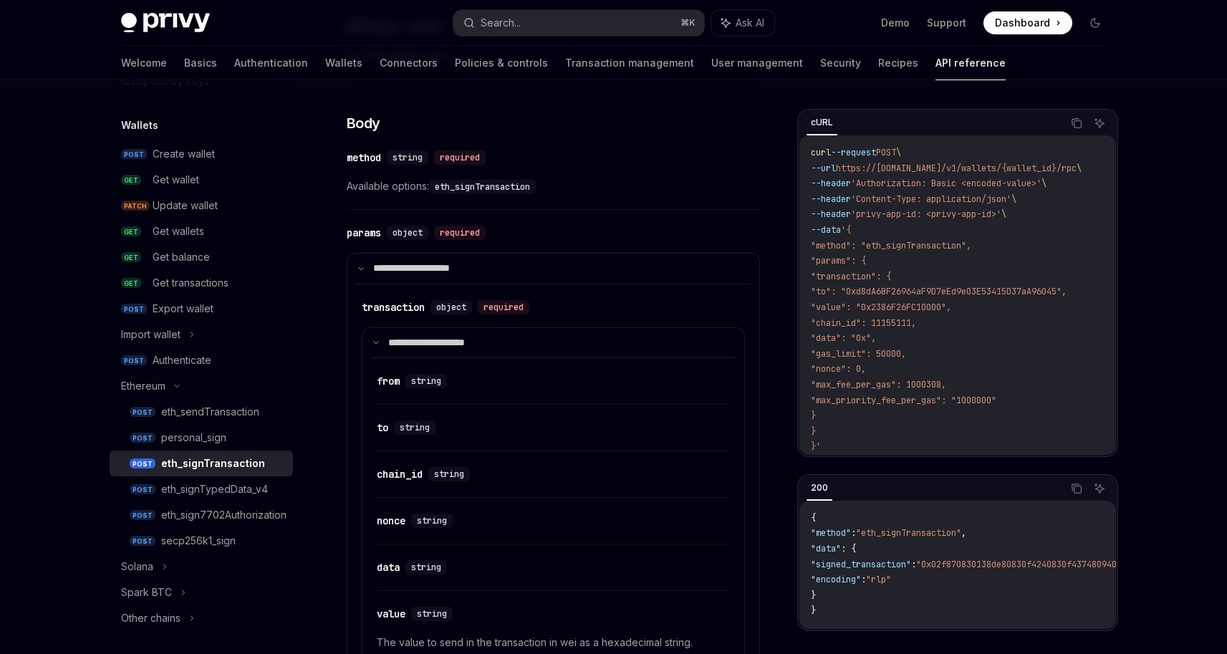
drag, startPoint x: 953, startPoint y: 422, endPoint x: 881, endPoint y: 279, distance: 160.8
click at [881, 279] on code "curl --request POST \ --url https://[DOMAIN_NAME]/v1/wallets/{wallet_id}/rpc \ …" at bounding box center [963, 299] width 305 height 309
click at [881, 279] on span ""transaction": {" at bounding box center [851, 276] width 80 height 11
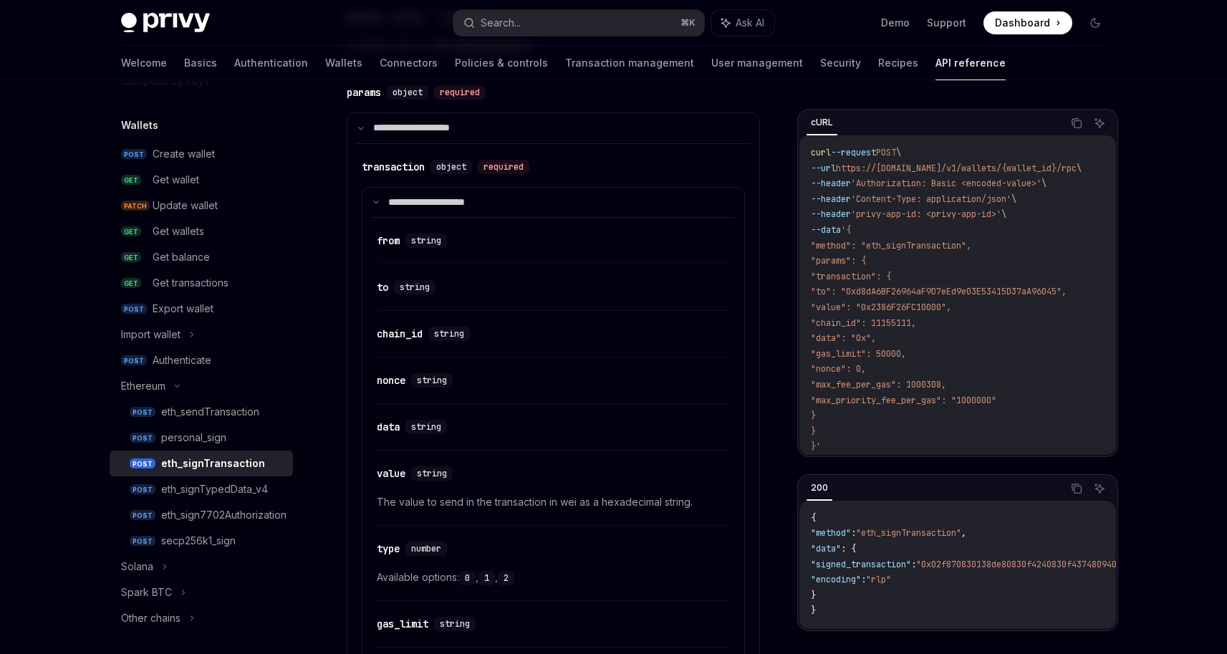
scroll to position [11, 0]
drag, startPoint x: 869, startPoint y: 374, endPoint x: 1048, endPoint y: 388, distance: 178.9
click at [1048, 388] on code "curl --request POST \ --url https://[DOMAIN_NAME]/v1/wallets/{wallet_id}/rpc \ …" at bounding box center [963, 299] width 305 height 309
drag, startPoint x: 1040, startPoint y: 390, endPoint x: 836, endPoint y: 274, distance: 235.1
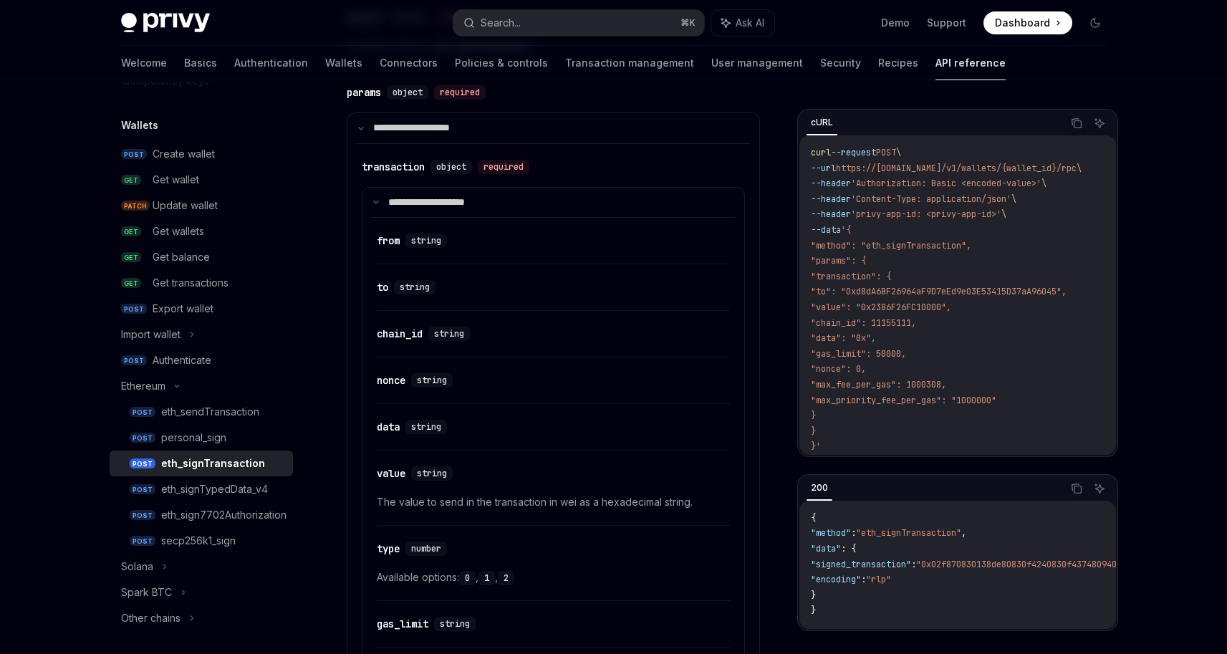
click at [836, 274] on code "curl --request POST \ --url https://[DOMAIN_NAME]/v1/wallets/{wallet_id}/rpc \ …" at bounding box center [963, 299] width 305 height 309
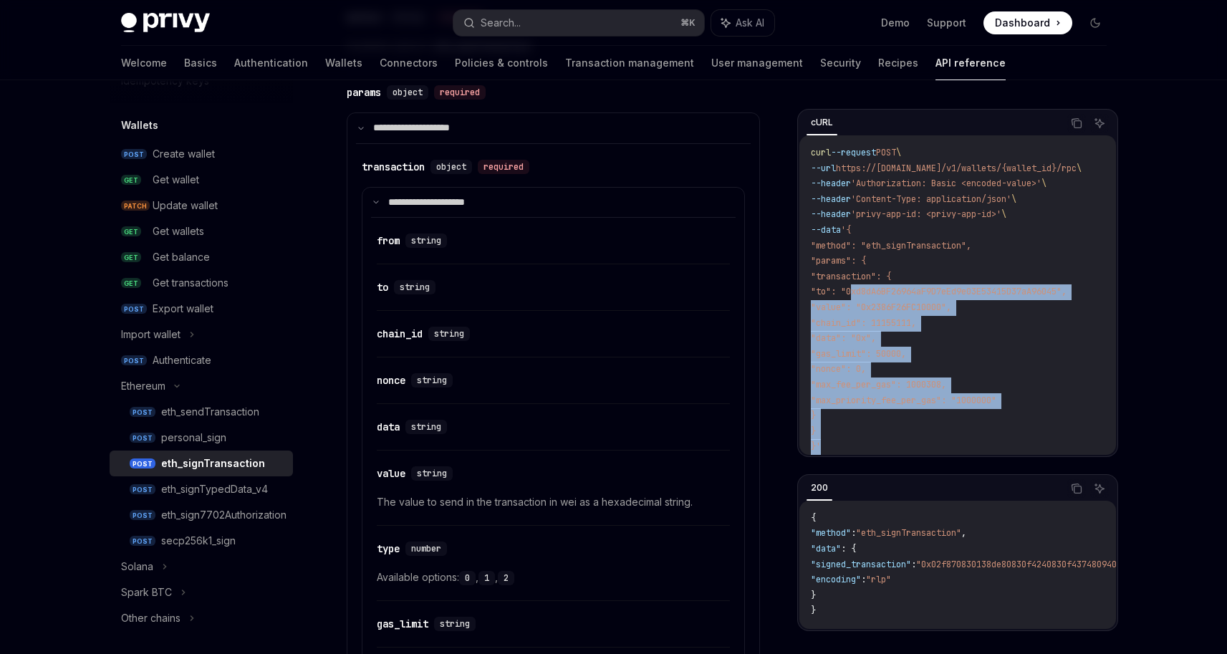
drag, startPoint x: 894, startPoint y: 322, endPoint x: 1036, endPoint y: 429, distance: 178.0
click at [1036, 429] on code "curl --request POST \ --url https://[DOMAIN_NAME]/v1/wallets/{wallet_id}/rpc \ …" at bounding box center [963, 299] width 305 height 309
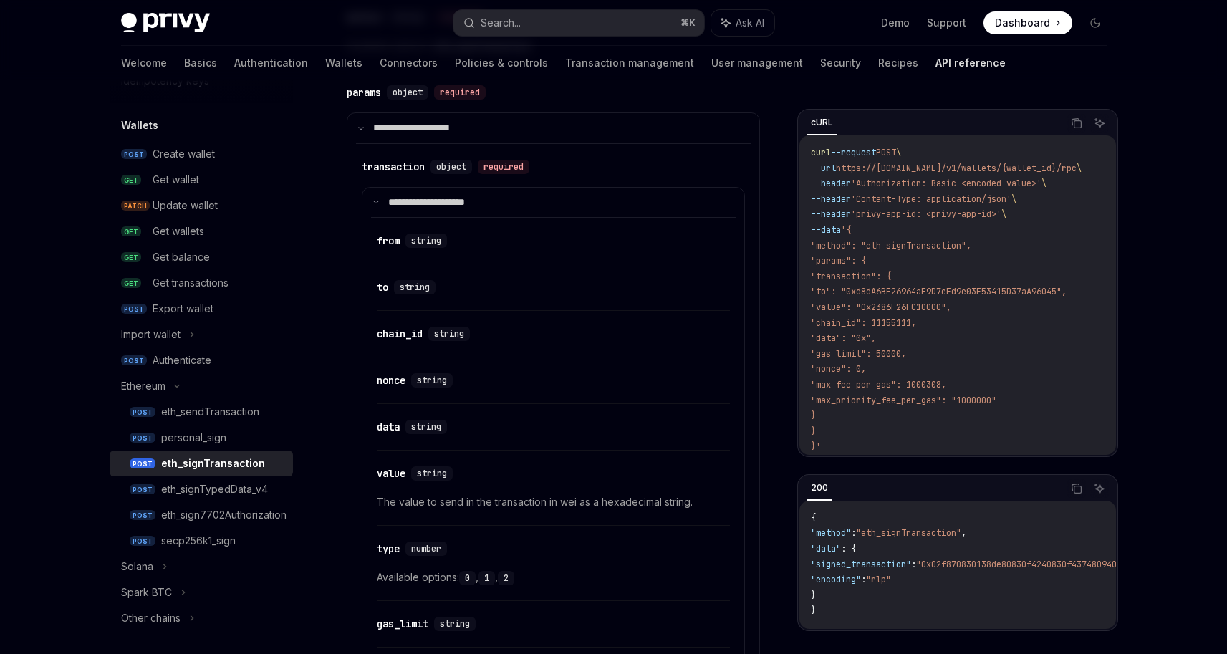
drag, startPoint x: 1036, startPoint y: 429, endPoint x: 1028, endPoint y: 417, distance: 14.3
click at [1034, 427] on code "curl --request POST \ --url https://[DOMAIN_NAME]/v1/wallets/{wallet_id}/rpc \ …" at bounding box center [963, 299] width 305 height 309
click at [239, 411] on div "eth_sendTransaction" at bounding box center [210, 411] width 98 height 17
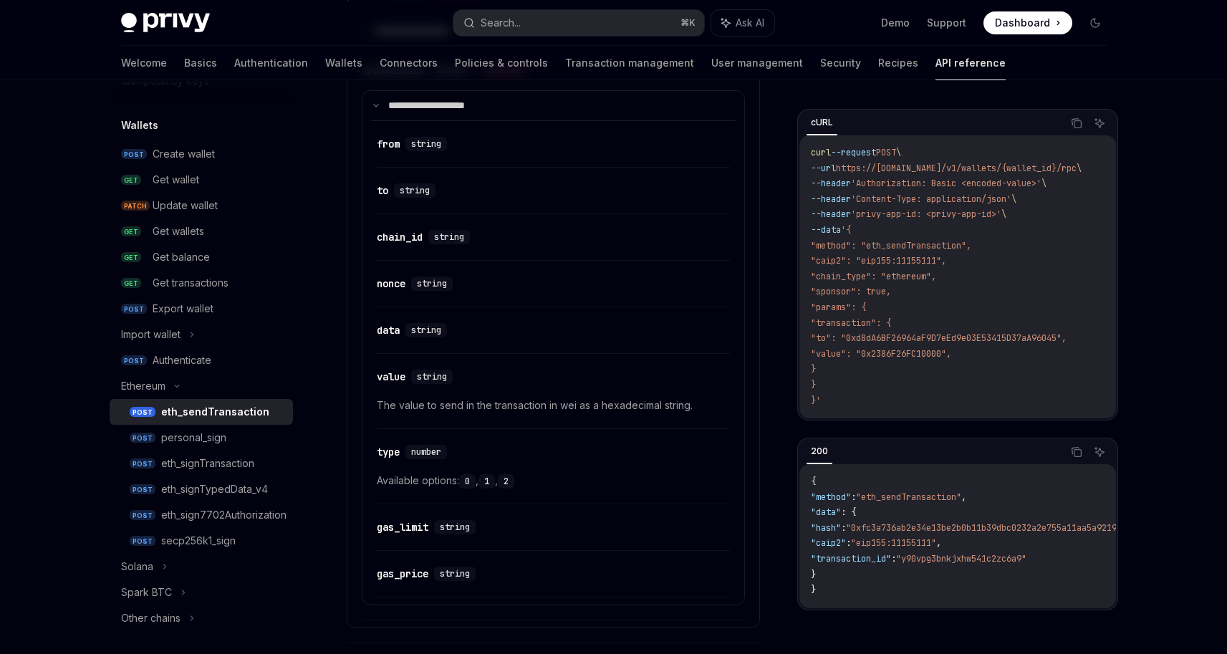
scroll to position [994, 0]
click at [458, 503] on attributesChildren "​ from string ​ to string ​ chain_id string ​ nonce string ​ data string ​ valu…" at bounding box center [553, 357] width 364 height 477
click at [459, 513] on div "​ gas_limit string" at bounding box center [553, 529] width 353 height 39
click at [433, 521] on div "​ gas_limit string" at bounding box center [429, 525] width 105 height 14
click at [444, 402] on span "The value to send in the transaction in wei as a hexadecimal string." at bounding box center [553, 403] width 353 height 17
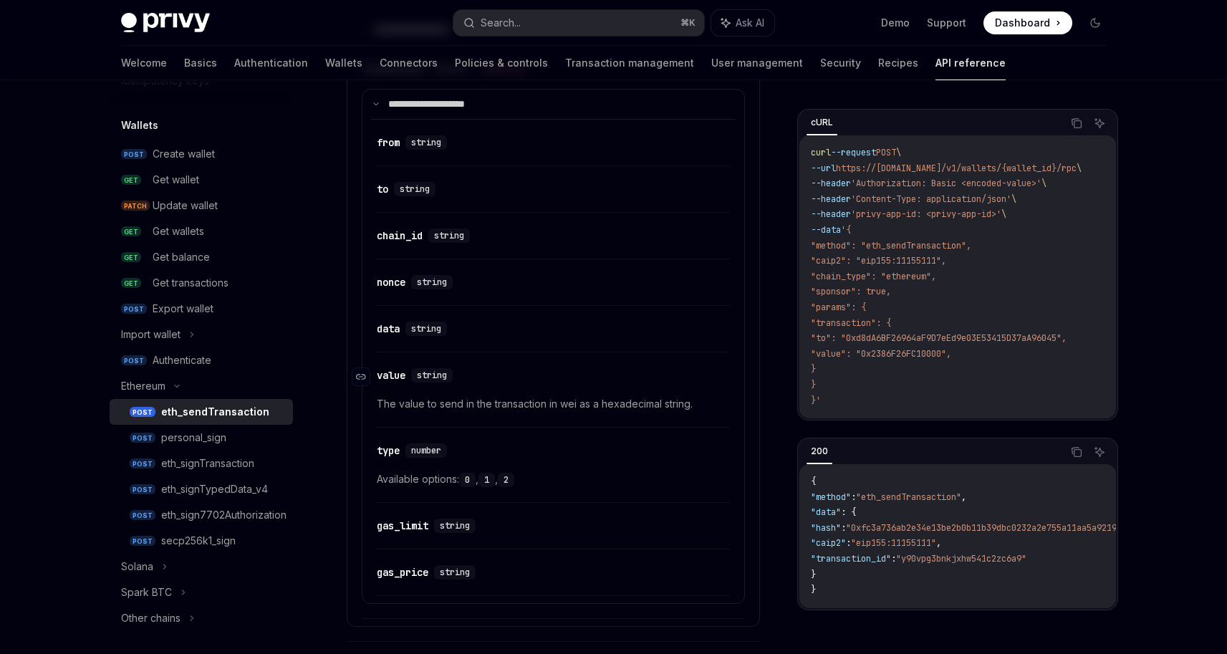
click at [445, 376] on span "string" at bounding box center [432, 374] width 30 height 11
click at [448, 321] on div "string" at bounding box center [428, 328] width 47 height 14
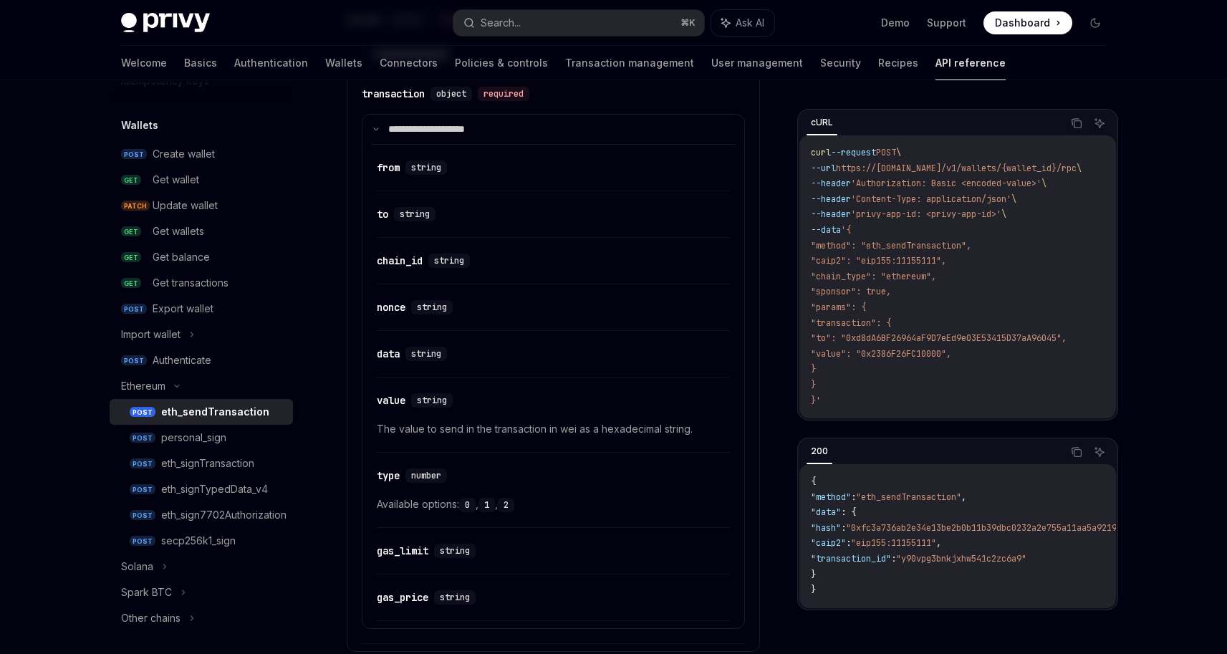
scroll to position [967, 0]
click at [212, 416] on div "eth_sendTransaction" at bounding box center [215, 411] width 108 height 17
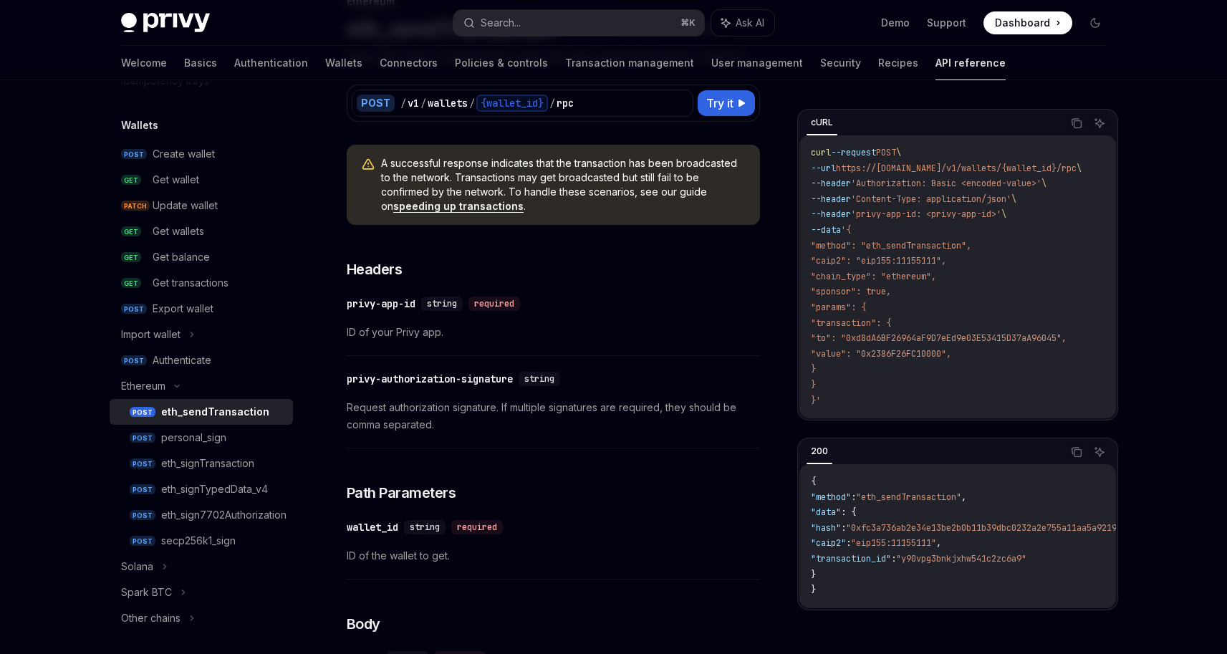
scroll to position [0, 0]
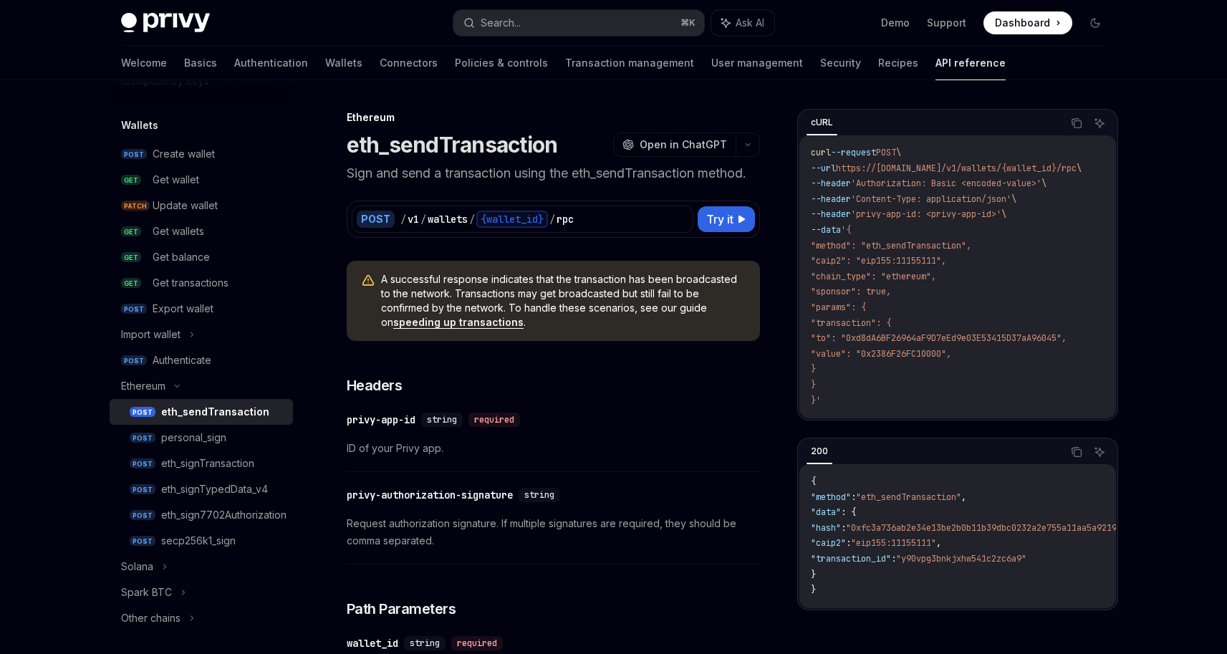
click at [645, 512] on div "​ privy-authorization-signature string Request authorization signature. If mult…" at bounding box center [553, 521] width 413 height 85
click at [695, 211] on div "POST / v1 / wallets / {wallet_id} / rpc Try it" at bounding box center [553, 219] width 403 height 27
click at [720, 222] on span "Try it" at bounding box center [719, 219] width 27 height 17
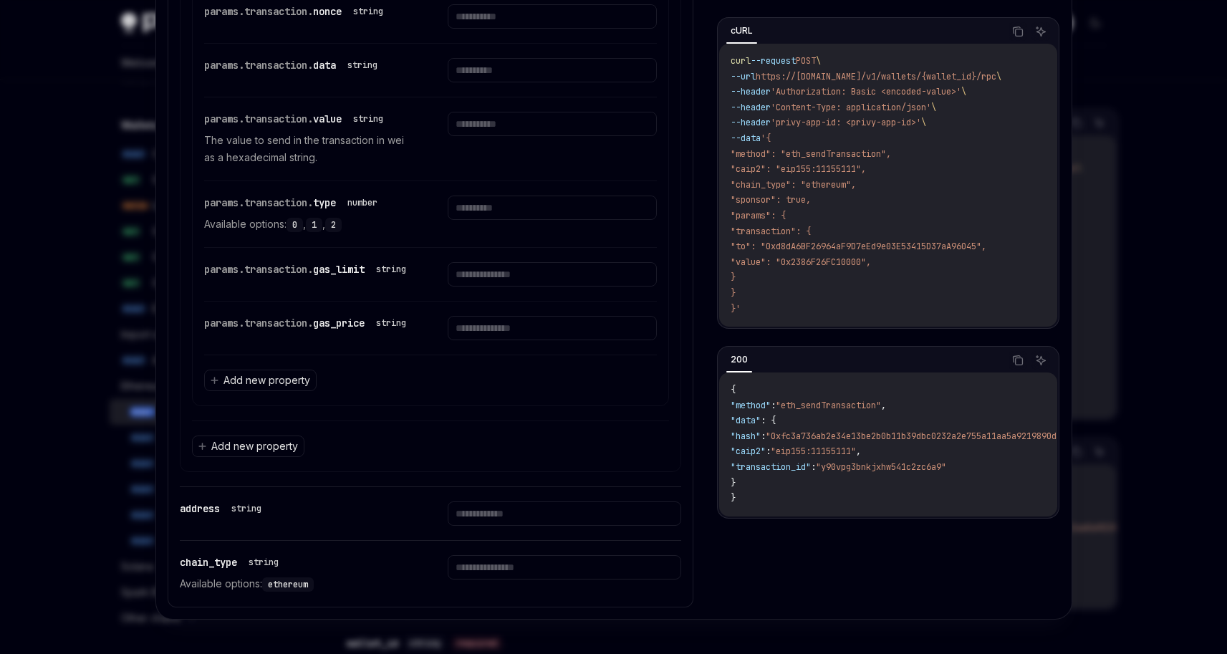
scroll to position [1173, 0]
click at [623, 146] on div "params.transaction. value string The value to send in the transaction in wei as…" at bounding box center [430, 138] width 453 height 83
click at [1086, 52] on div at bounding box center [613, 327] width 1227 height 654
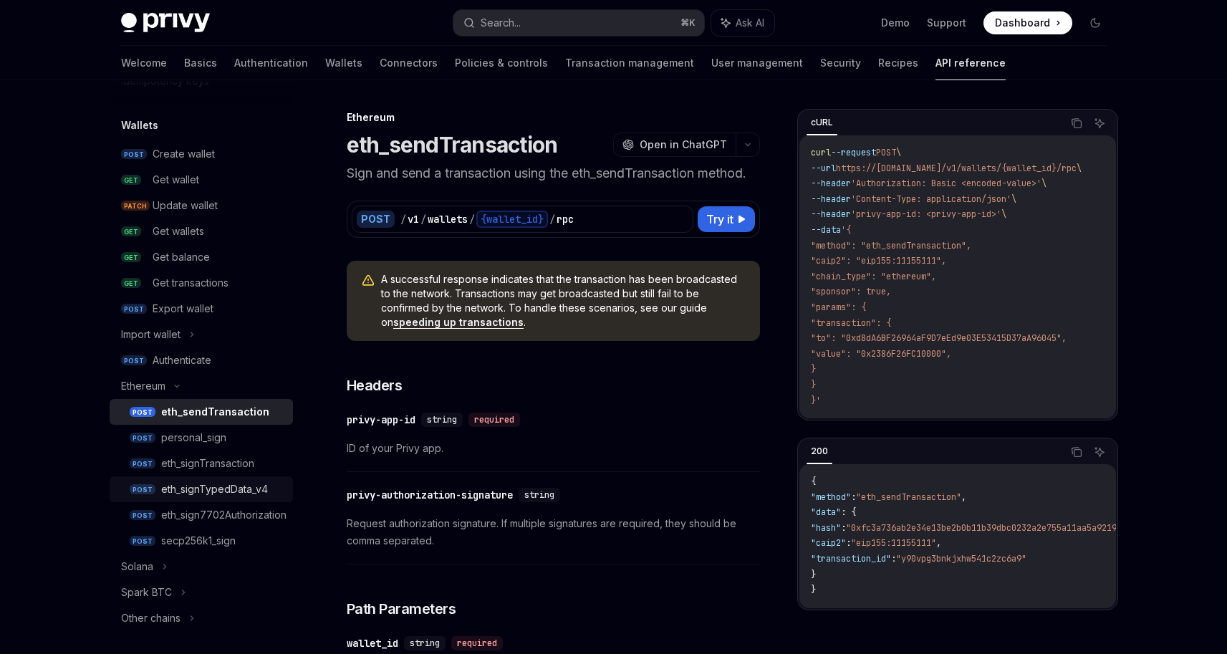
click at [254, 481] on div "eth_signTypedData_v4" at bounding box center [214, 488] width 107 height 17
type textarea "*"
